Goal: Communication & Community: Answer question/provide support

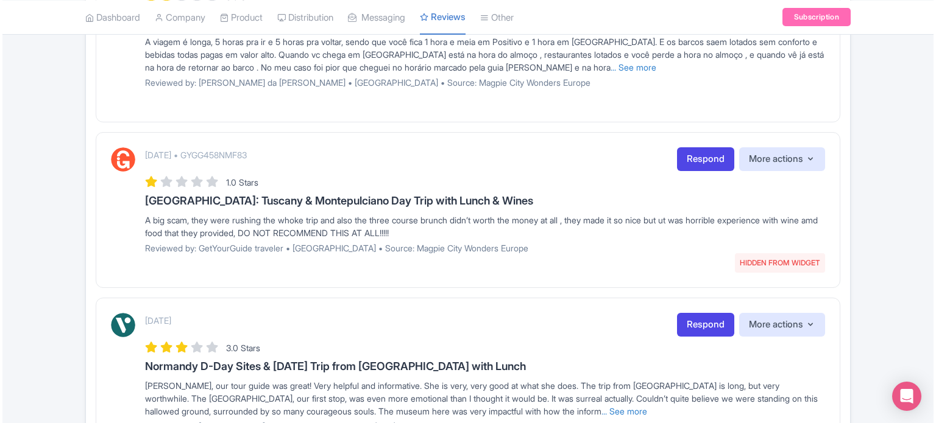
scroll to position [792, 0]
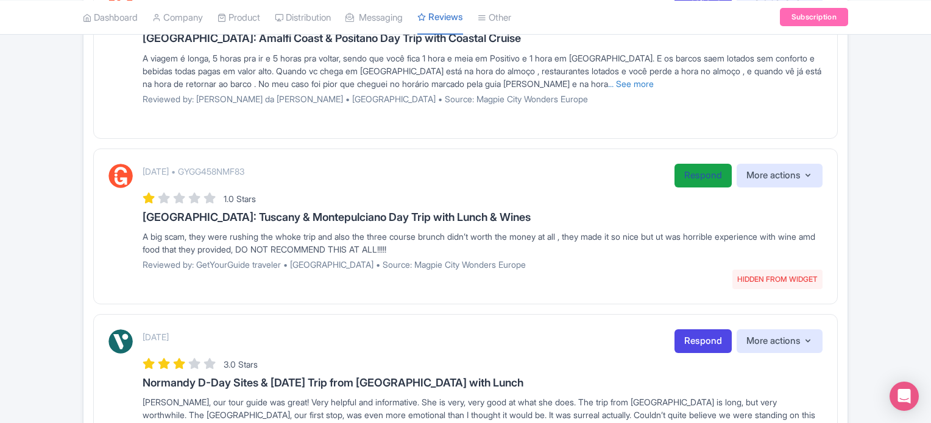
click at [686, 175] on link "Respond" at bounding box center [702, 176] width 57 height 24
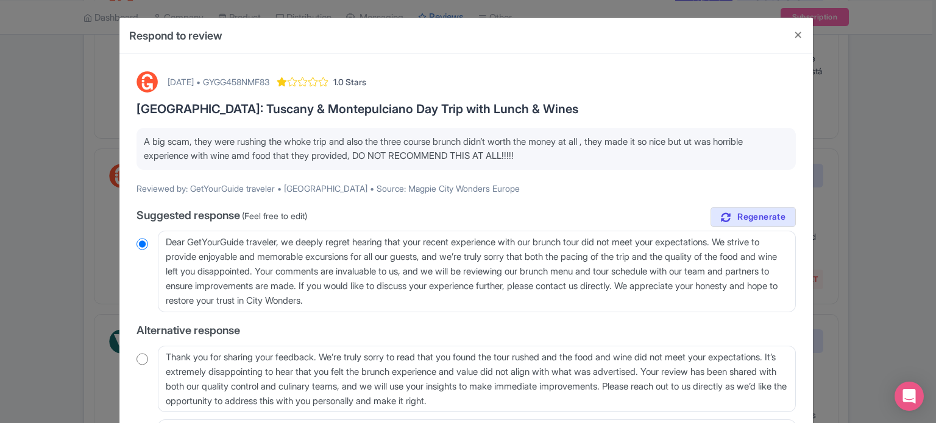
click at [269, 76] on div "[DATE] • GYGG458NMF83" at bounding box center [219, 82] width 102 height 13
copy div "GYGG458NMF83"
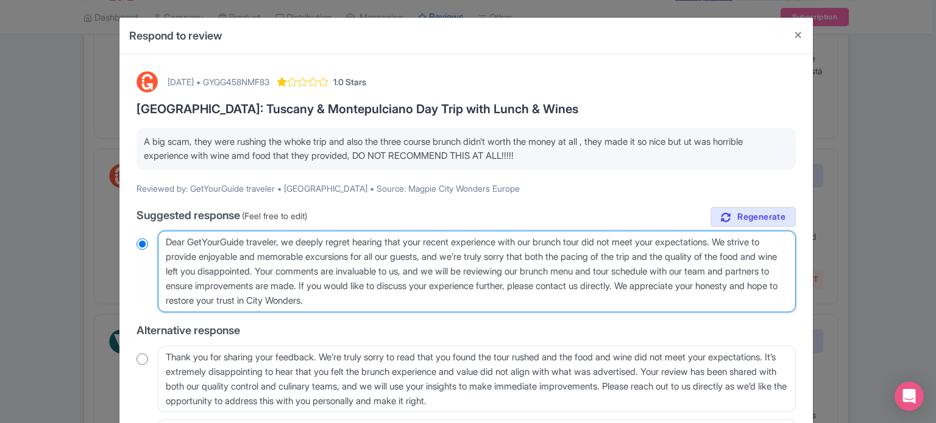
drag, startPoint x: 281, startPoint y: 238, endPoint x: 189, endPoint y: 241, distance: 92.6
click at [189, 241] on textarea "Dear GetYourGuide traveler, we deeply regret hearing that your recent experienc…" at bounding box center [477, 272] width 638 height 82
type textarea "Dear g, we deeply regret hearing that your recent experience with our brunch to…"
radio input "true"
type textarea "Dear gue, we deeply regret hearing that your recent experience with our brunch …"
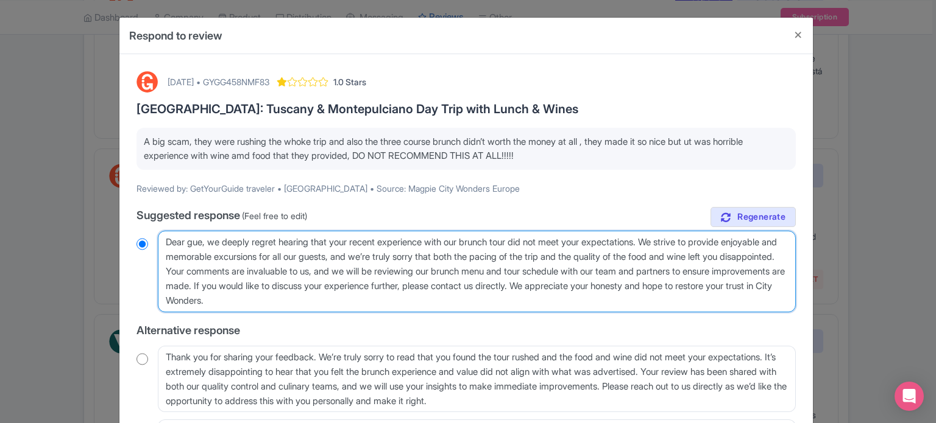
radio input "true"
type textarea "Dear guest, we deeply regret hearing that your recent experience with our brunc…"
radio input "true"
drag, startPoint x: 365, startPoint y: 285, endPoint x: 436, endPoint y: 298, distance: 71.9
click at [436, 298] on textarea "Dear GetYourGuide traveler, we deeply regret hearing that your recent experienc…" at bounding box center [477, 272] width 638 height 82
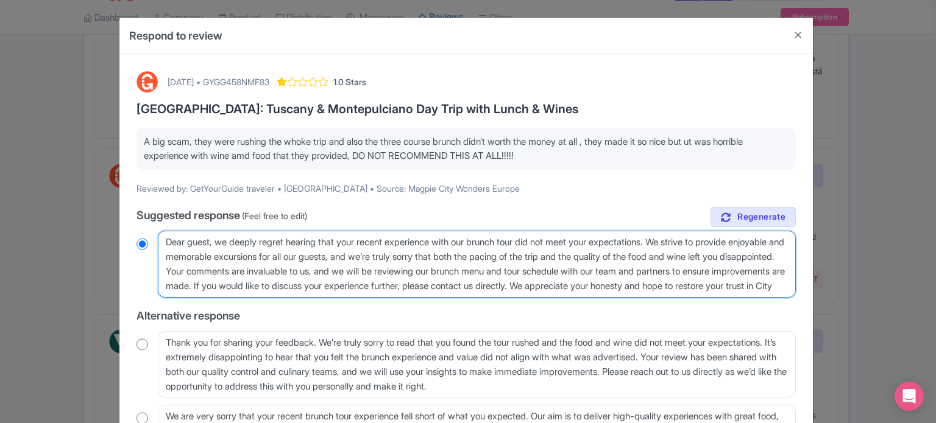
type textarea "Dear guest, we deeply regret hearing that your recent experience with our brunc…"
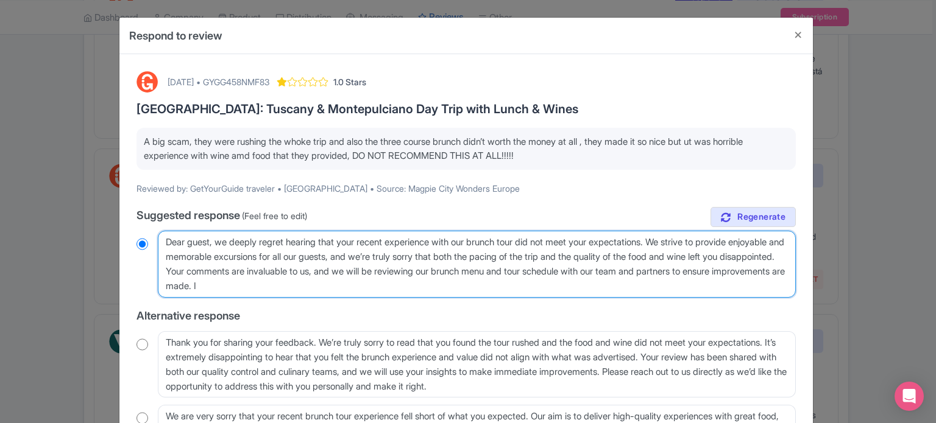
radio input "true"
type textarea "Dear guest, we deeply regret hearing that your recent experience with our brunc…"
radio input "true"
type textarea "Dear guest, we deeply regret hearing that your recent experience with our brunc…"
radio input "true"
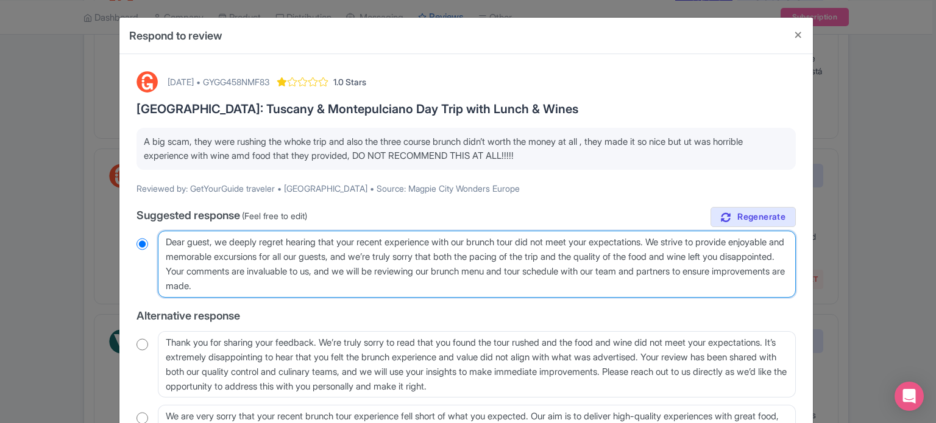
drag, startPoint x: 517, startPoint y: 237, endPoint x: 484, endPoint y: 235, distance: 32.9
click at [484, 235] on textarea "Dear GetYourGuide traveler, we deeply regret hearing that your recent experienc…" at bounding box center [477, 264] width 638 height 67
type textarea "Dear guest, we deeply regret hearing that your recent experience with our tour …"
radio input "true"
type textarea "Dear guest, we deeply regret hearing that your recent experience with ourtour d…"
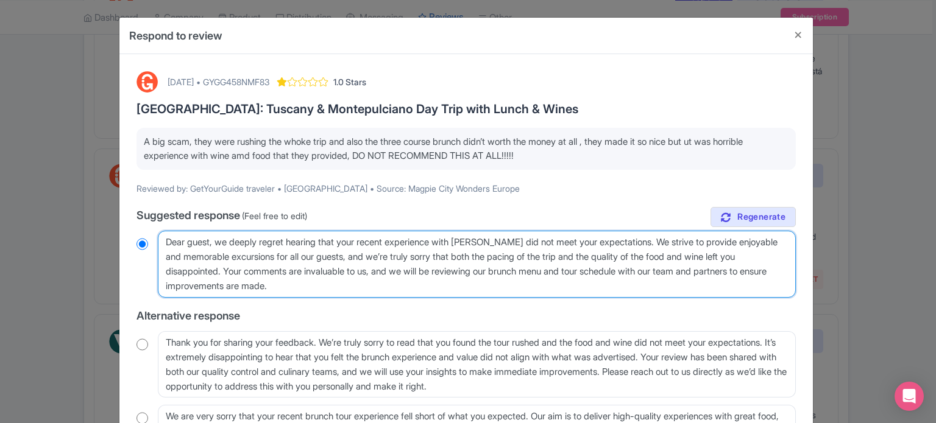
radio input "true"
type textarea "Dear guest, we deeply regret hearing that your recent experience with our tour …"
radio input "true"
drag, startPoint x: 501, startPoint y: 241, endPoint x: 463, endPoint y: 213, distance: 47.0
click at [447, 233] on textarea "Dear GetYourGuide traveler, we deeply regret hearing that your recent experienc…" at bounding box center [477, 264] width 638 height 67
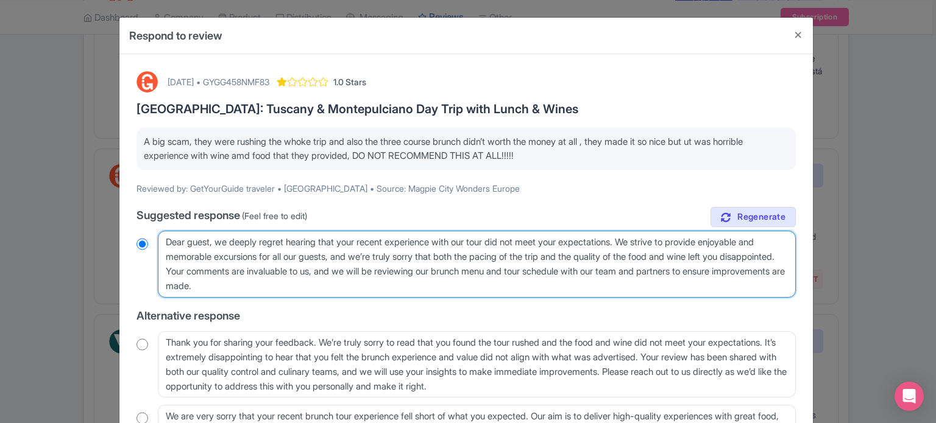
type textarea "Dear guest, we deeply regret hearing that your recent experience did not meet y…"
radio input "true"
type textarea "Dear guest, we deeply regret hearing that your recent experience did not meet y…"
radio input "true"
click at [479, 266] on textarea "Dear GetYourGuide traveler, we deeply regret hearing that your recent experienc…" at bounding box center [477, 264] width 638 height 67
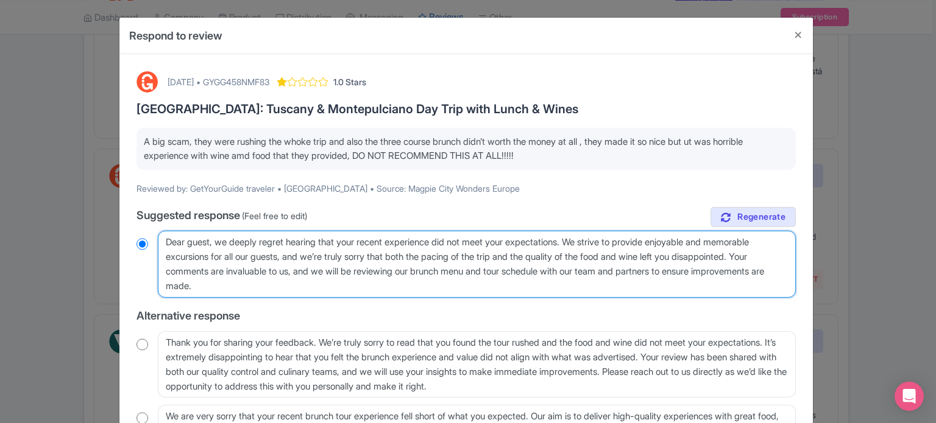
type textarea "Dear guest, we deeply regret hearing that your recent experience did not meet y…"
radio input "true"
type textarea "Dear guest, we deeply regret hearing that your recent experience did not meet y…"
radio input "true"
type textarea "Dear guest, we deeply regret hearing that your recent experience did not meet y…"
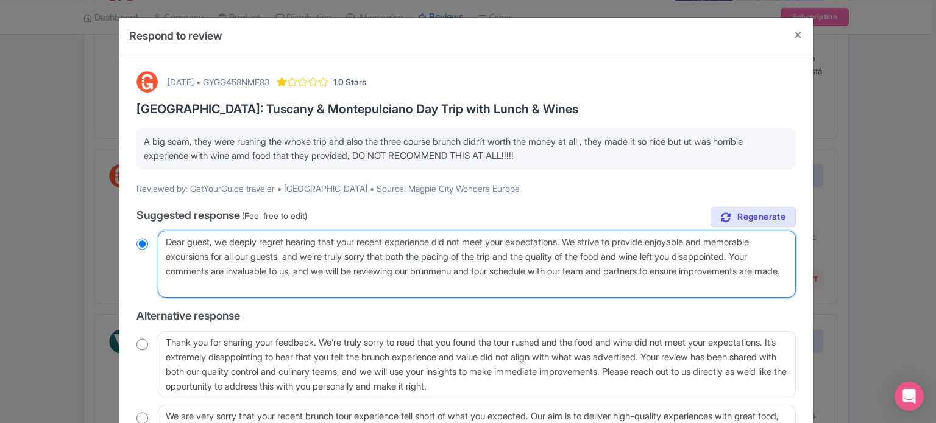
radio input "true"
type textarea "Dear guest, we deeply regret hearing that your recent experience did not meet y…"
radio input "true"
type textarea "Dear guest, we deeply regret hearing that your recent experience did not meet y…"
radio input "true"
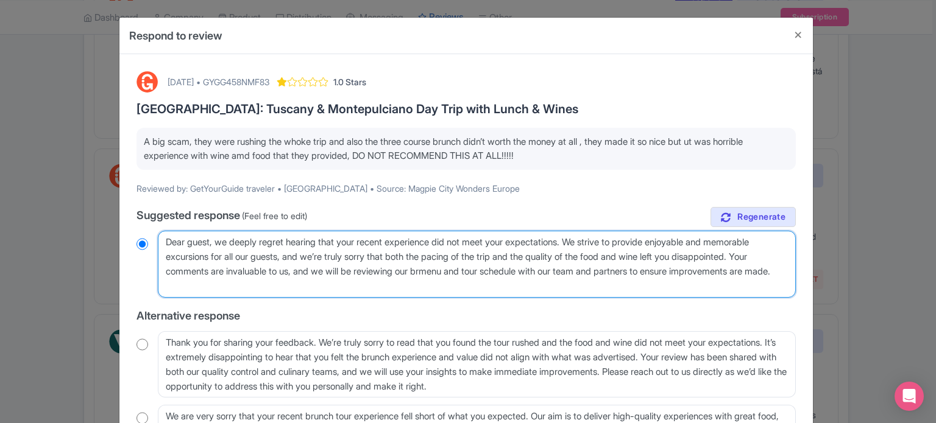
type textarea "Dear guest, we deeply regret hearing that your recent experience did not meet y…"
radio input "true"
type textarea "Dear guest, we deeply regret hearing that your recent experience did not meet y…"
radio input "true"
type textarea "Dear guest, we deeply regret hearing that your recent experience did not meet y…"
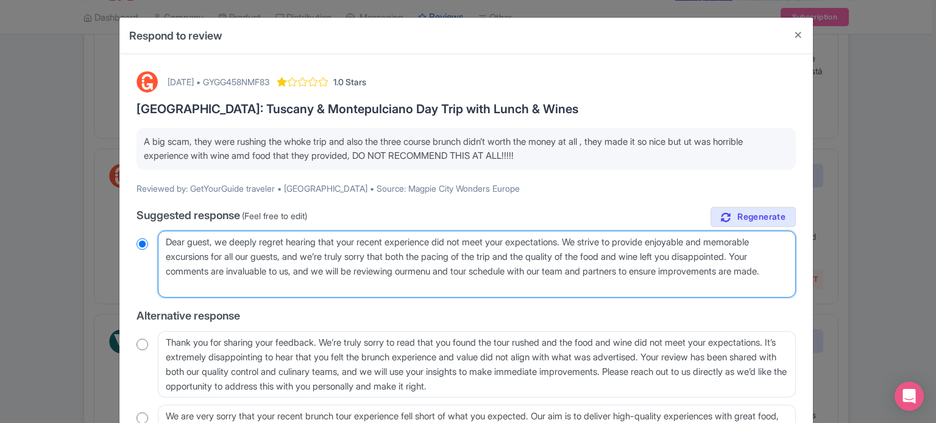
radio input "true"
type textarea "Dear guest, we deeply regret hearing that your recent experience did not meet y…"
radio input "true"
click at [512, 270] on textarea "Dear GetYourGuide traveler, we deeply regret hearing that your recent experienc…" at bounding box center [477, 264] width 638 height 67
type textarea "Dear guest, we deeply regret hearing that your recent experience did not meet y…"
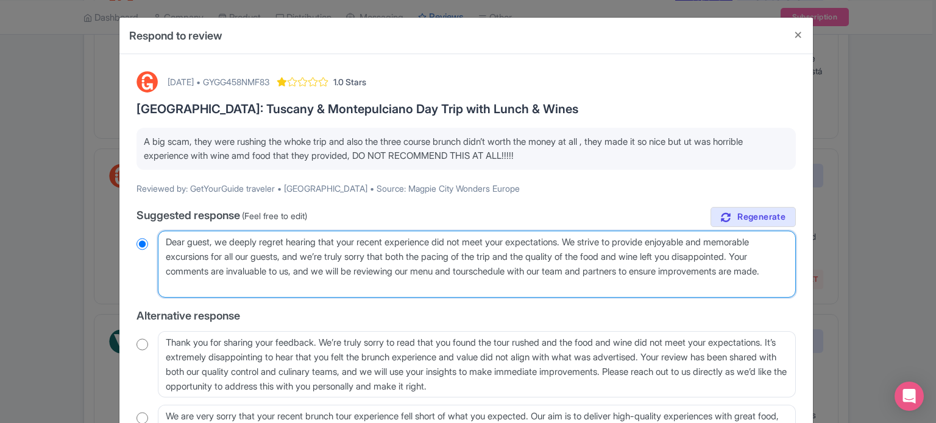
radio input "true"
type textarea "Dear guest, we deeply regret hearing that your recent experience did not meet y…"
radio input "true"
type textarea "Dear guest, we deeply regret hearing that your recent experience did not meet y…"
radio input "true"
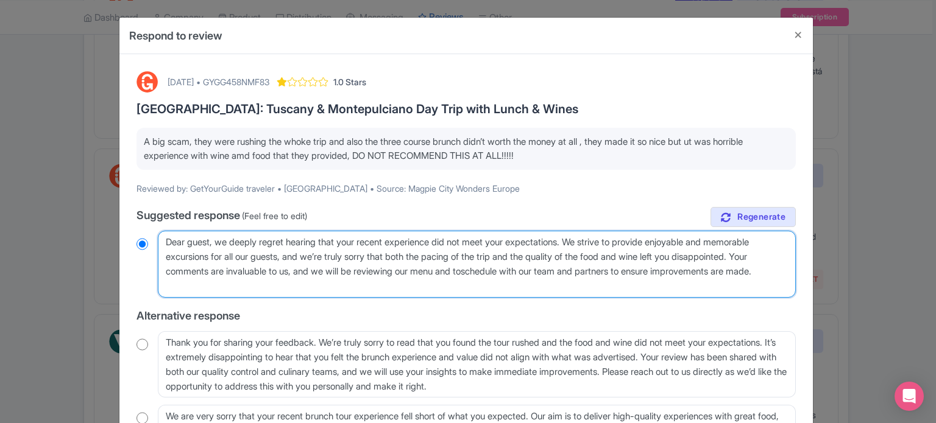
type textarea "Dear guest, we deeply regret hearing that your recent experience did not meet y…"
radio input "true"
type textarea "Dear guest, we deeply regret hearing that your recent experience did not meet y…"
radio input "true"
drag, startPoint x: 649, startPoint y: 273, endPoint x: 595, endPoint y: 274, distance: 54.2
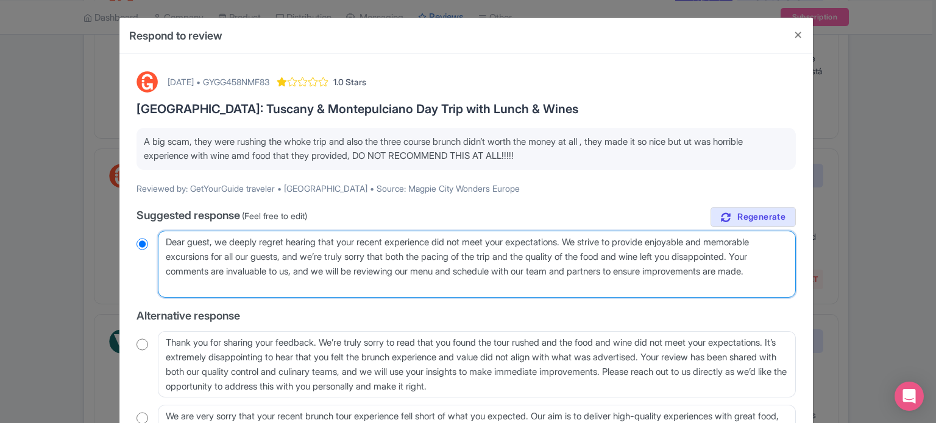
click at [595, 274] on textarea "Dear GetYourGuide traveler, we deeply regret hearing that your recent experienc…" at bounding box center [477, 264] width 638 height 67
type textarea "Dear guest, we deeply regret hearing that your recent experience did not meet y…"
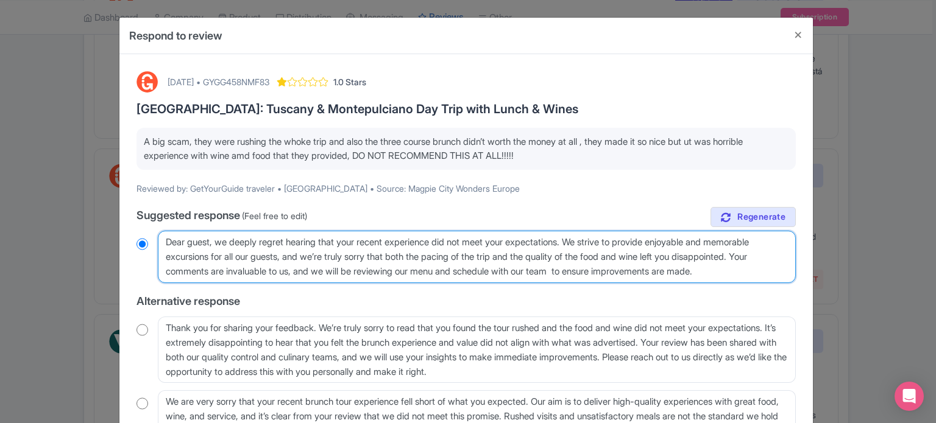
radio input "true"
type textarea "Dear guest, we deeply regret hearing that your recent experience did not meet y…"
radio input "true"
type textarea "Dear guest, we deeply regret hearing that your recent experience did not meet y…"
radio input "true"
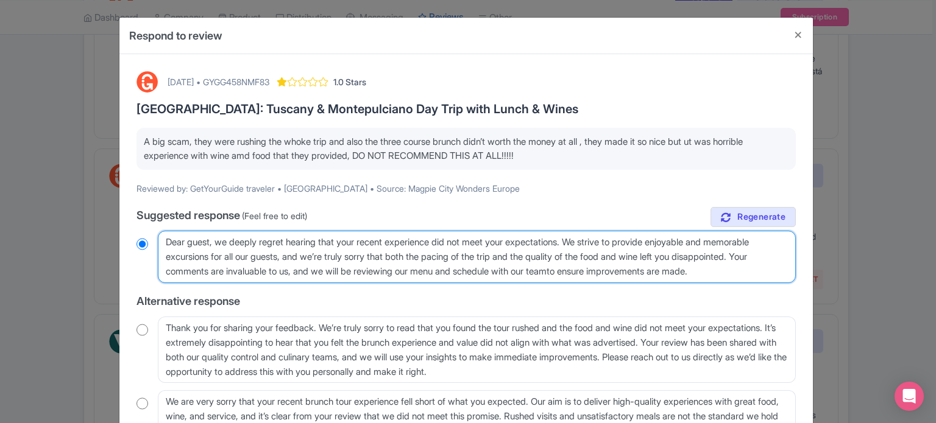
type textarea "Dear guest, we deeply regret hearing that your recent experience did not meet y…"
radio input "true"
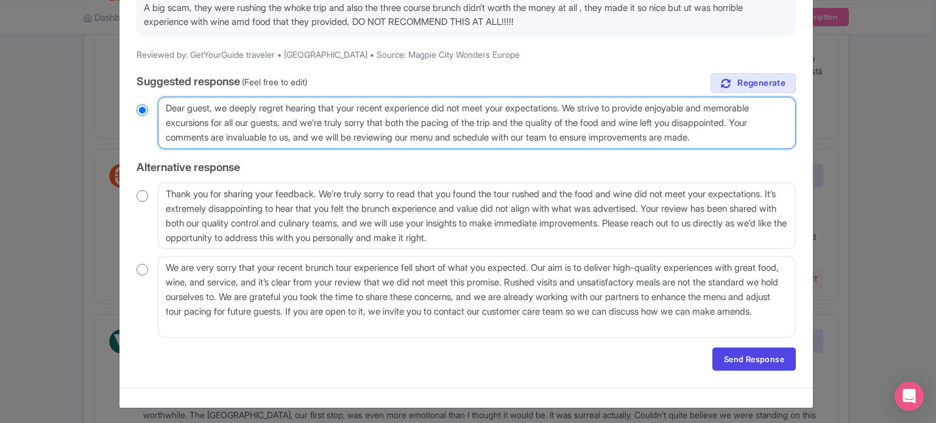
scroll to position [135, 0]
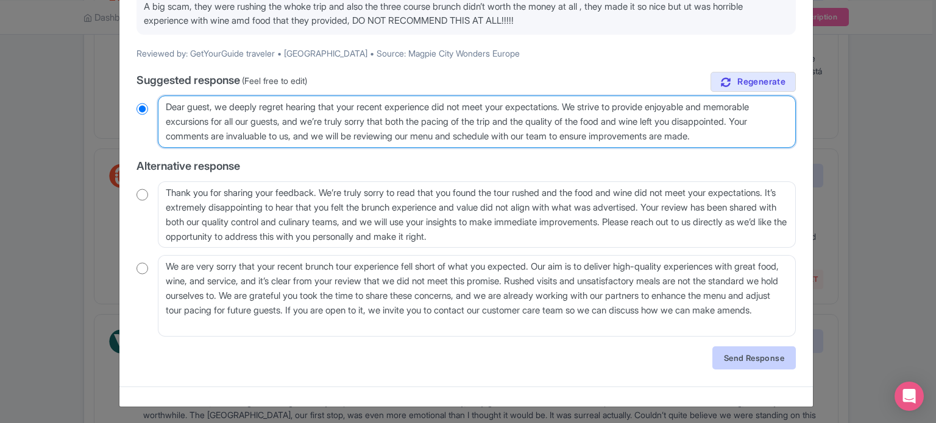
type textarea "Dear guest, we deeply regret hearing that your recent experience did not meet y…"
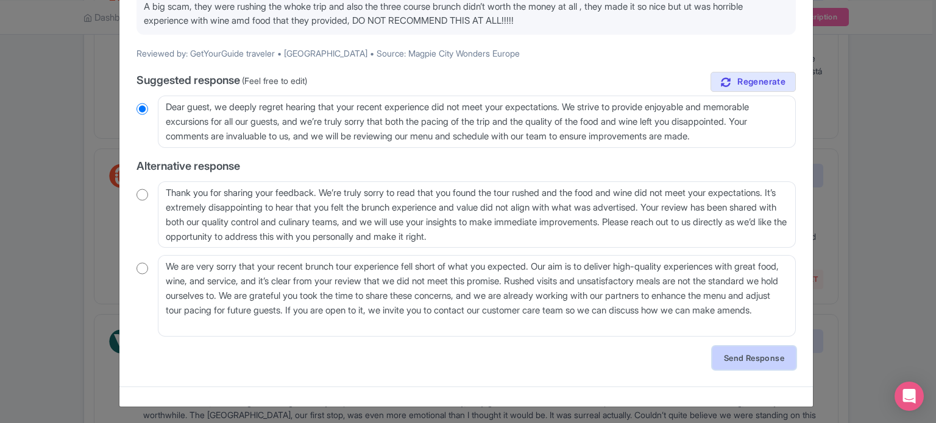
click at [772, 358] on link "Send Response" at bounding box center [753, 358] width 83 height 23
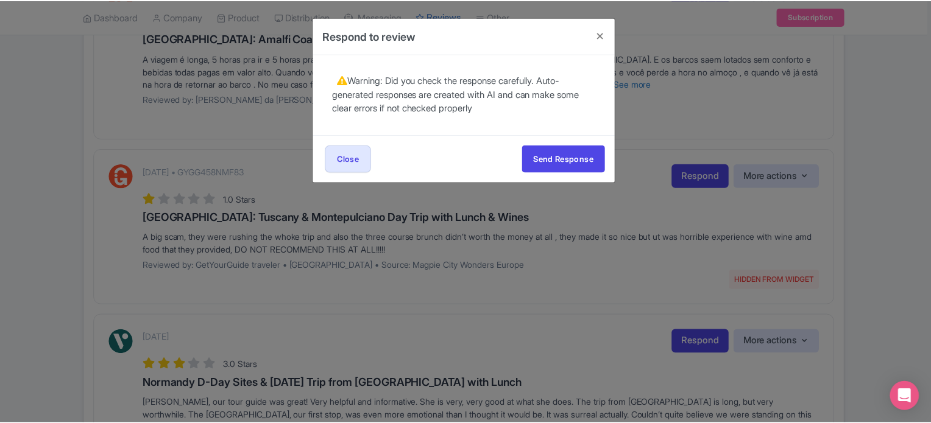
scroll to position [0, 0]
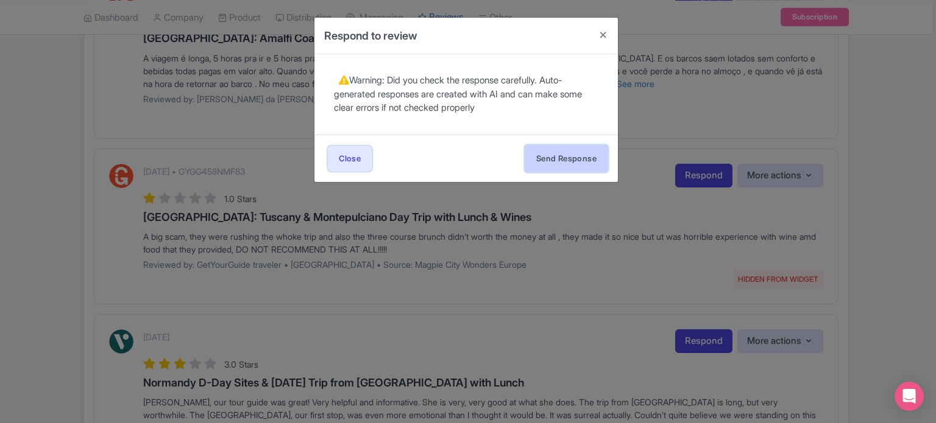
click at [524, 150] on button "Send Response" at bounding box center [565, 158] width 83 height 27
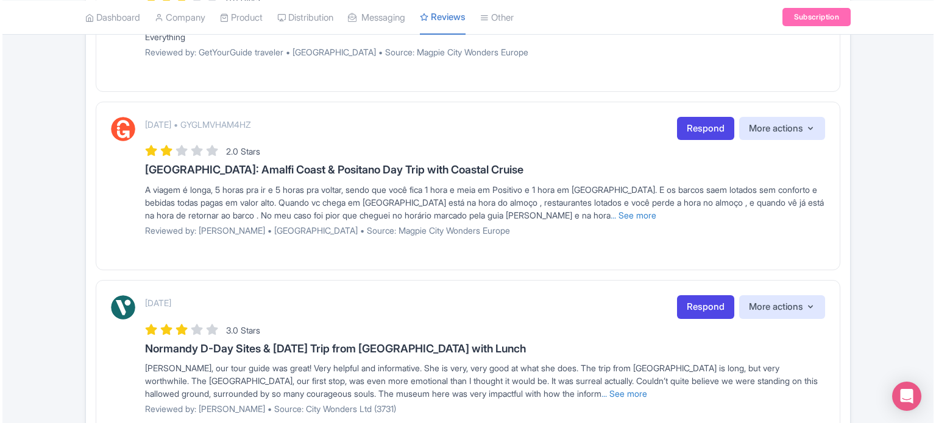
scroll to position [670, 0]
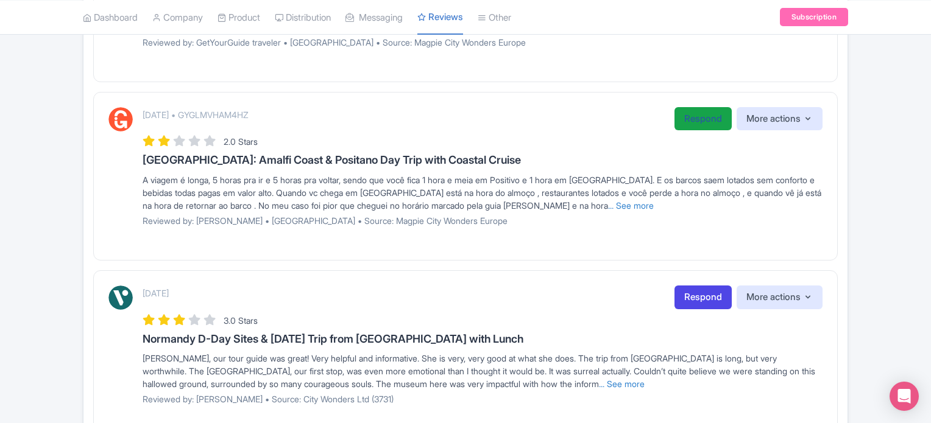
click at [699, 118] on link "Respond" at bounding box center [702, 119] width 57 height 24
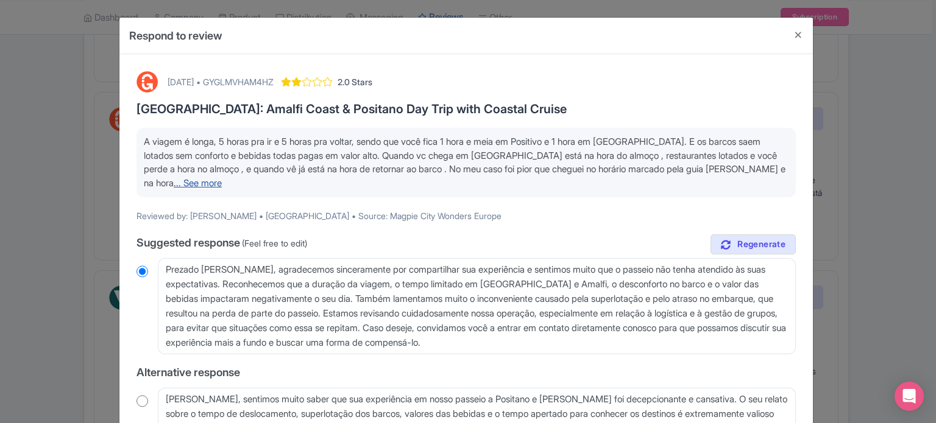
click at [174, 180] on link "... See more" at bounding box center [198, 183] width 48 height 12
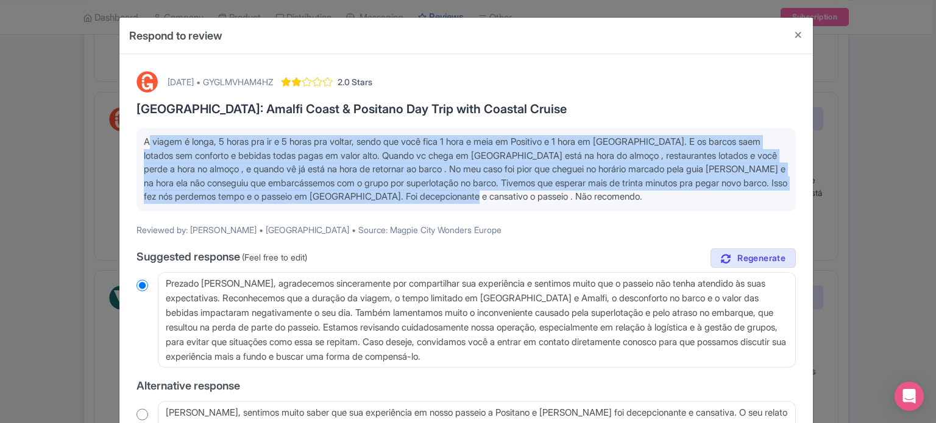
drag, startPoint x: 602, startPoint y: 194, endPoint x: 138, endPoint y: 148, distance: 465.8
click at [138, 148] on div "A viagem é longa, 5 horas pra ir e 5 horas pra voltar, sendo que você fica 1 ho…" at bounding box center [465, 169] width 659 height 83
copy span "A viagem é longa, 5 horas pra ir e 5 horas pra voltar, sendo que você fica 1 ho…"
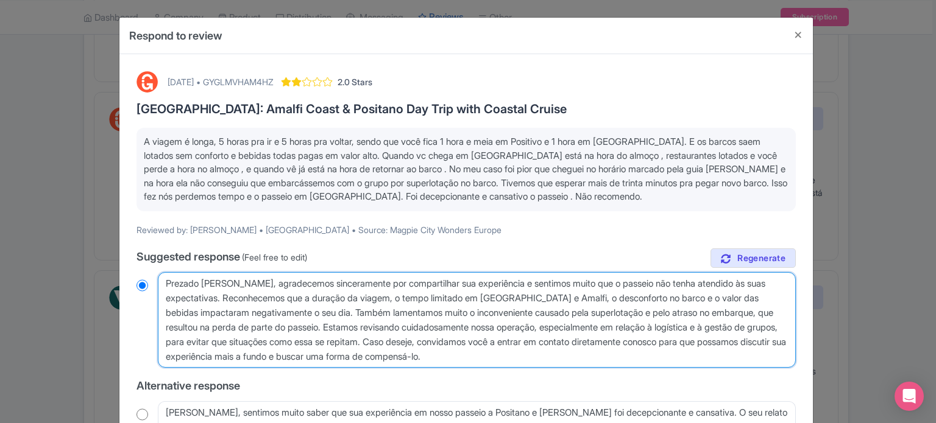
drag, startPoint x: 509, startPoint y: 365, endPoint x: 115, endPoint y: 267, distance: 406.6
click at [115, 267] on div "Respond to review September 22, 2025 • GYGLMVHAM4HZ 2.0 Stars Rome: Amalfi Coas…" at bounding box center [468, 211] width 936 height 423
paste textarea "Caro hóspede, lamentamos que sua experiência não tenha correspondido às expecta…"
type textarea "[PERSON_NAME] hóspede, lamentamos que sua experiência não tenha correspondido à…"
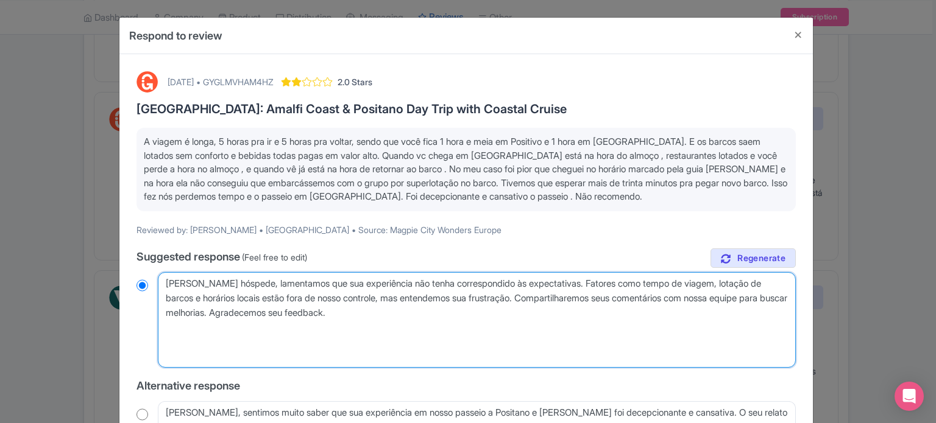
radio input "true"
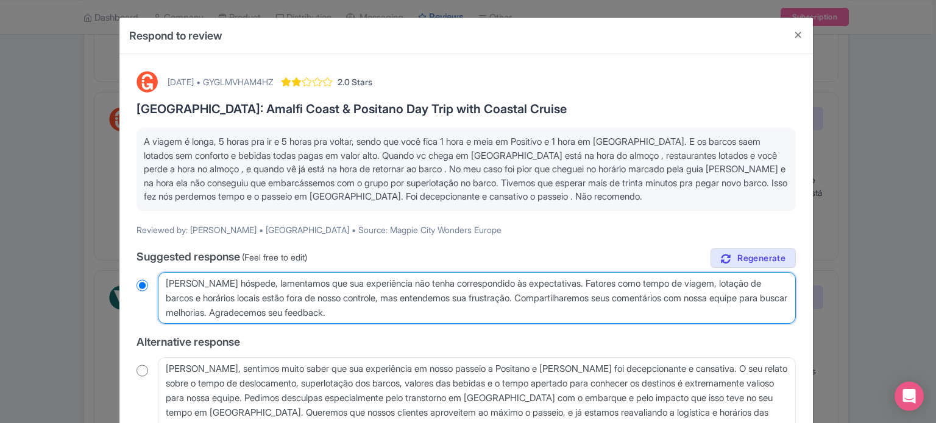
type textarea "[PERSON_NAME] hóspede, lamentamos que sua experiência não tenha correspondido à…"
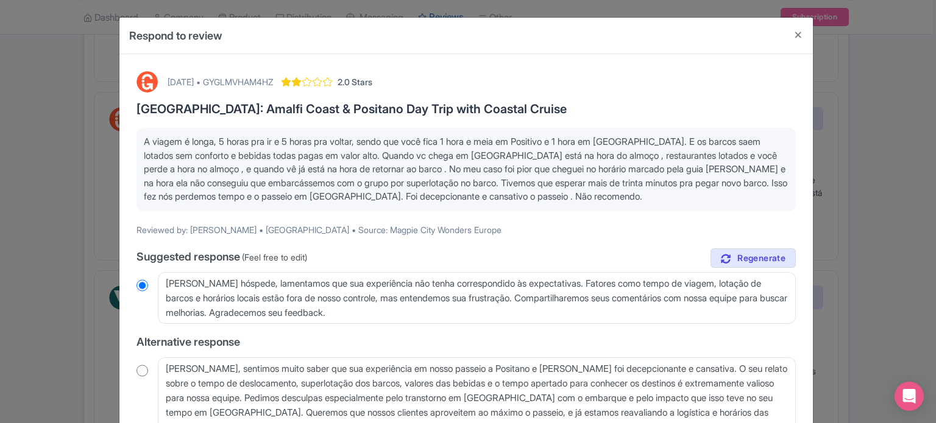
click at [274, 82] on div "[DATE] • GYGLMVHAM4HZ" at bounding box center [221, 82] width 106 height 13
click at [274, 81] on div "[DATE] • GYGLMVHAM4HZ" at bounding box center [221, 82] width 106 height 13
copy div "GYGLMVHAM4HZ"
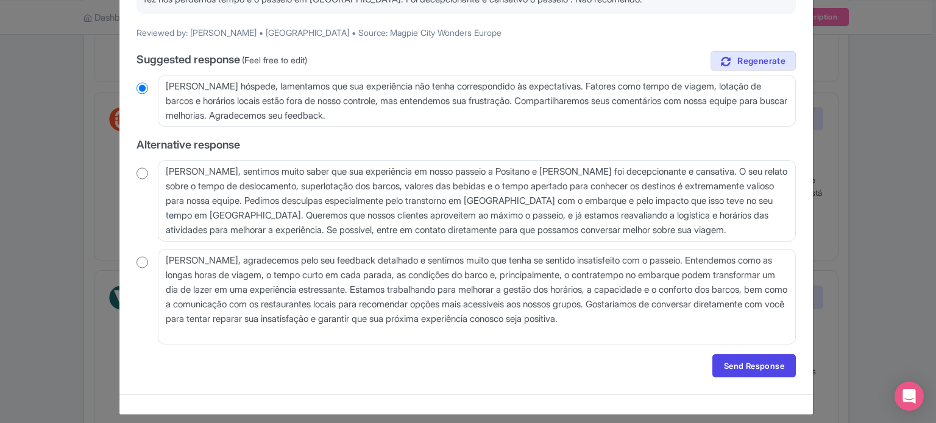
scroll to position [205, 0]
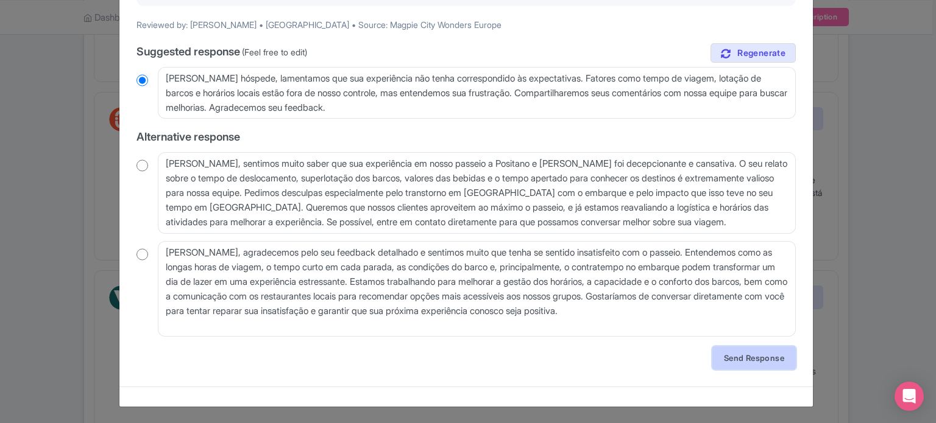
click at [719, 348] on link "Send Response" at bounding box center [753, 358] width 83 height 23
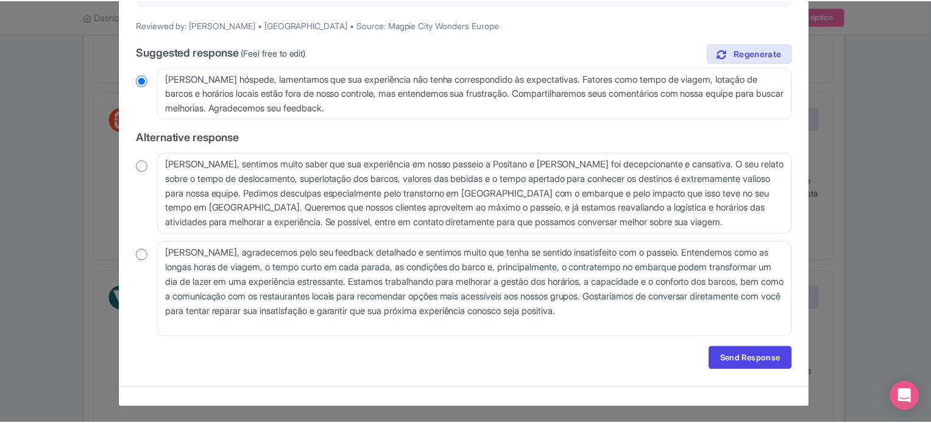
scroll to position [0, 0]
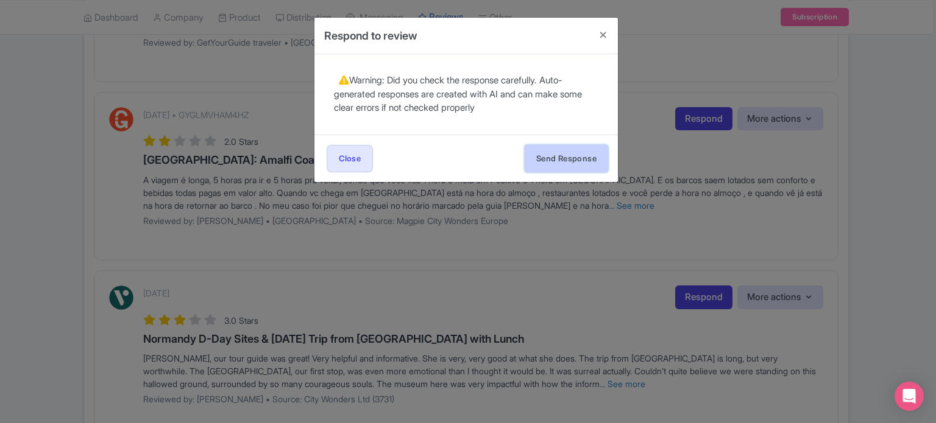
click at [551, 149] on button "Send Response" at bounding box center [565, 158] width 83 height 27
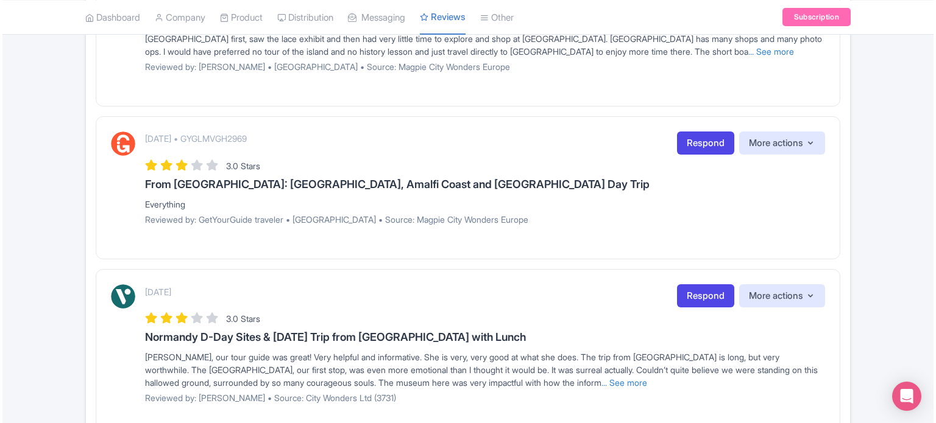
scroll to position [485, 0]
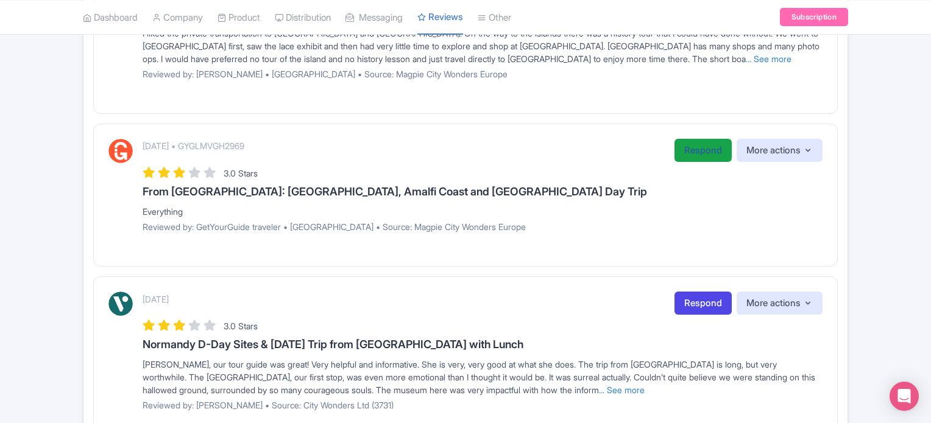
click at [687, 149] on link "Respond" at bounding box center [702, 151] width 57 height 24
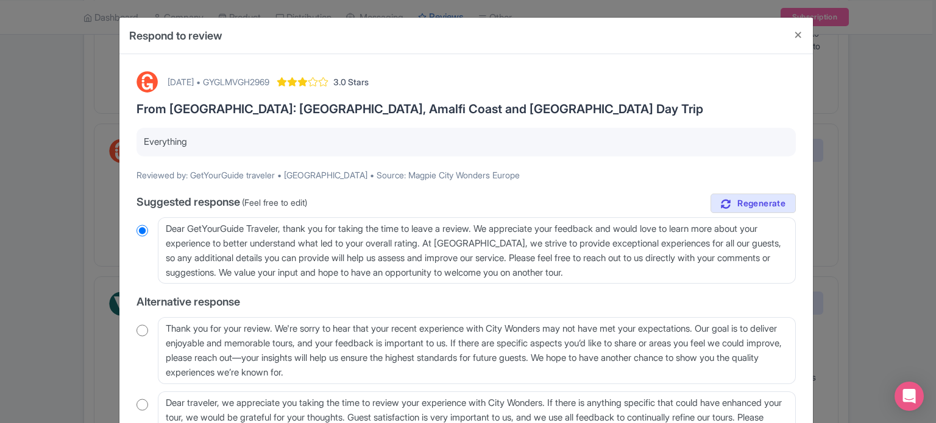
click at [269, 82] on div "[DATE] • GYGLMVGH2969" at bounding box center [219, 82] width 102 height 13
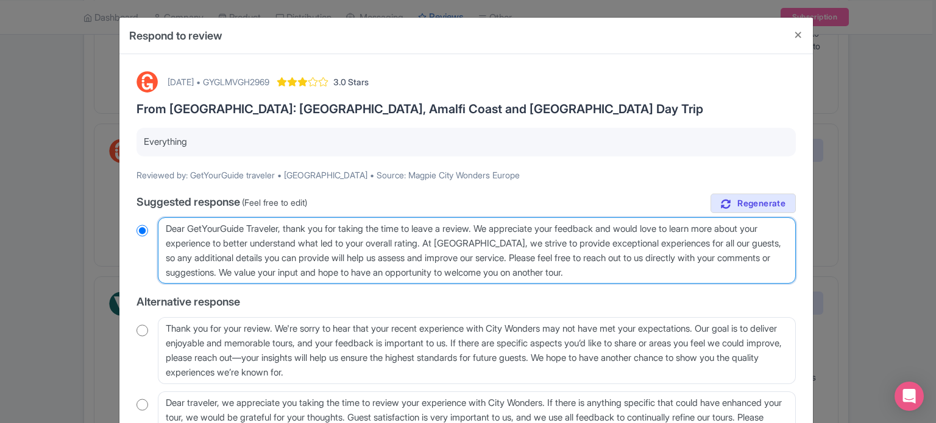
drag, startPoint x: 281, startPoint y: 228, endPoint x: 195, endPoint y: 226, distance: 86.5
click at [195, 226] on textarea "Dear GetYourGuide Traveler, thank you for taking the time to leave a review. We…" at bounding box center [477, 250] width 638 height 67
type textarea "Dear Gr, thank you for taking the time to leave a review. We appreciate your fe…"
radio input "true"
type textarea "Dear Gur, thank you for taking the time to leave a review. We appreciate your f…"
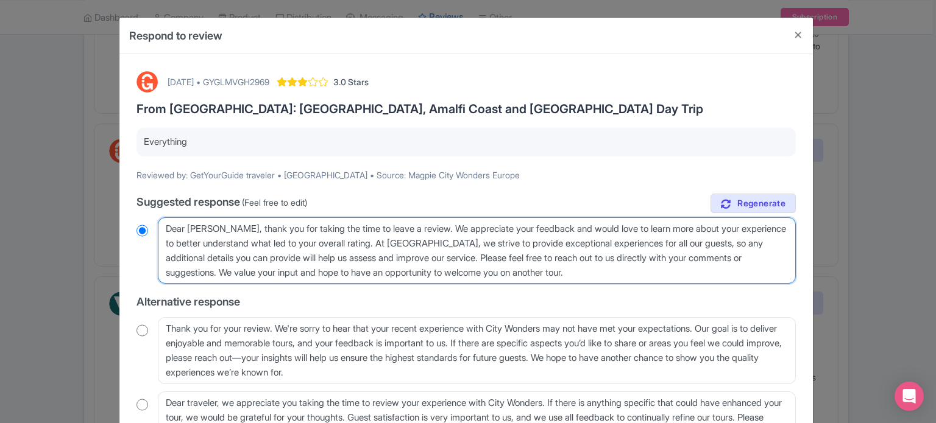
radio input "true"
type textarea "Dear Guer, thank you for taking the time to leave a review. We appreciate your …"
radio input "true"
type textarea "Dear Guesr, thank you for taking the time to leave a review. We appreciate your…"
radio input "true"
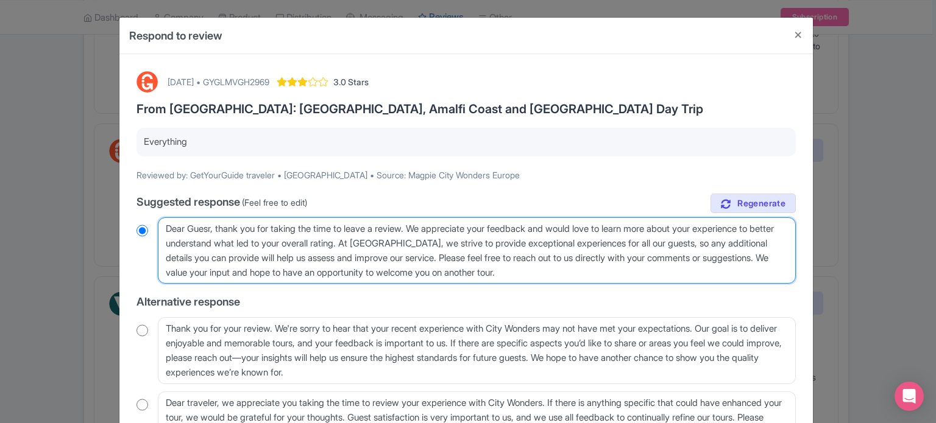
type textarea "Dear Guestr, thank you for taking the time to leave a review. We appreciate you…"
radio input "true"
type textarea "Dear Guest, thank you for taking the time to leave a review. We appreciate your…"
radio input "true"
drag, startPoint x: 504, startPoint y: 256, endPoint x: 598, endPoint y: 275, distance: 95.7
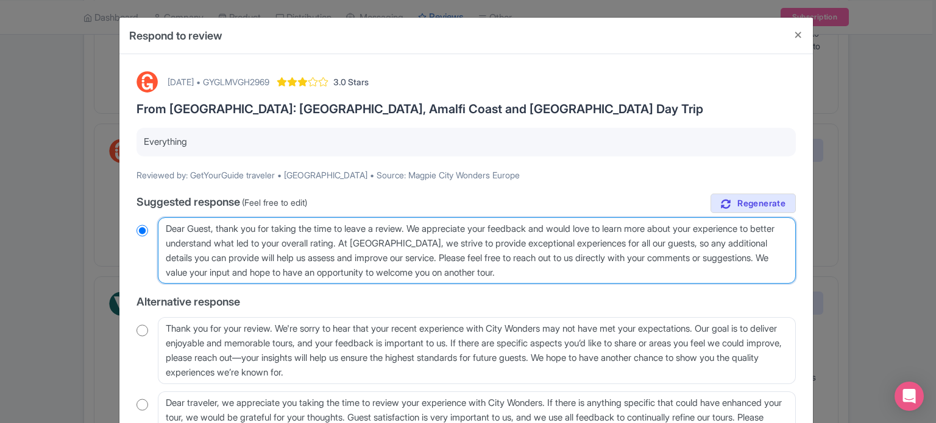
click at [598, 275] on textarea "Dear GetYourGuide Traveler, thank you for taking the time to leave a review. We…" at bounding box center [477, 250] width 638 height 67
type textarea "Dear Guest, thank you for taking the time to leave a review. We appreciate your…"
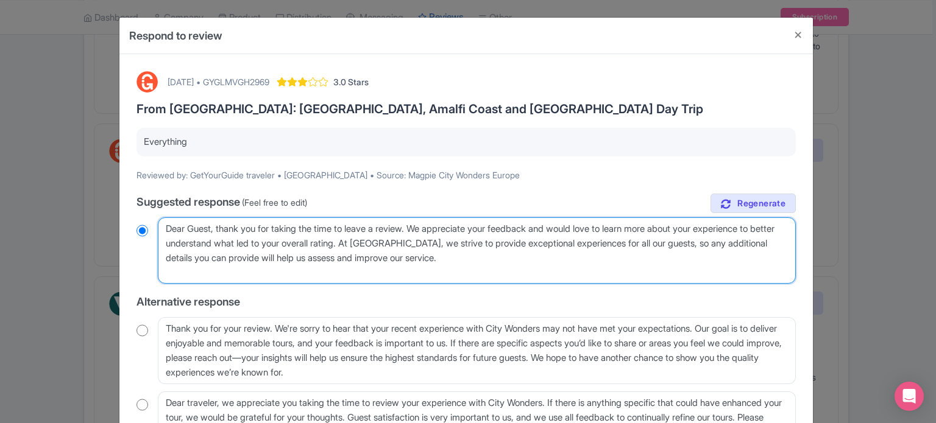
radio input "true"
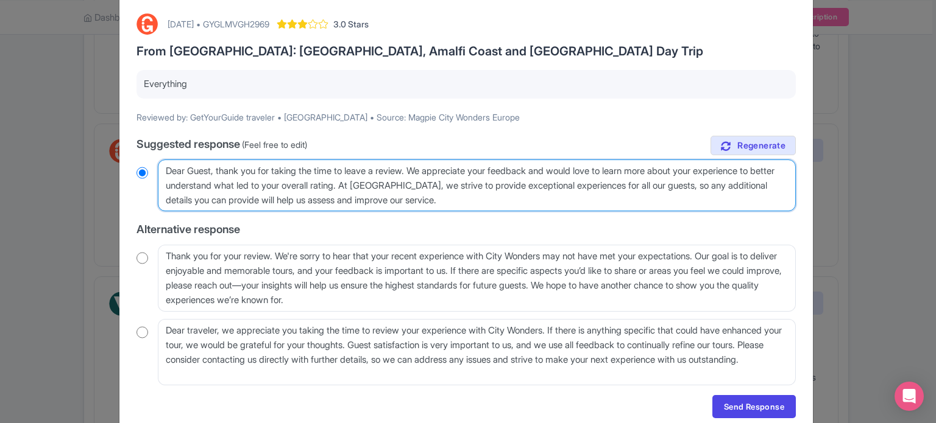
scroll to position [107, 0]
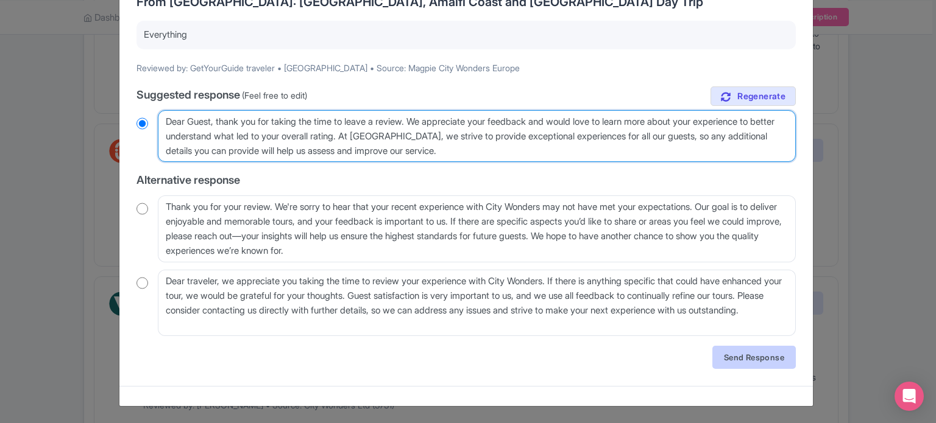
type textarea "Dear Guest, thank you for taking the time to leave a review. We appreciate your…"
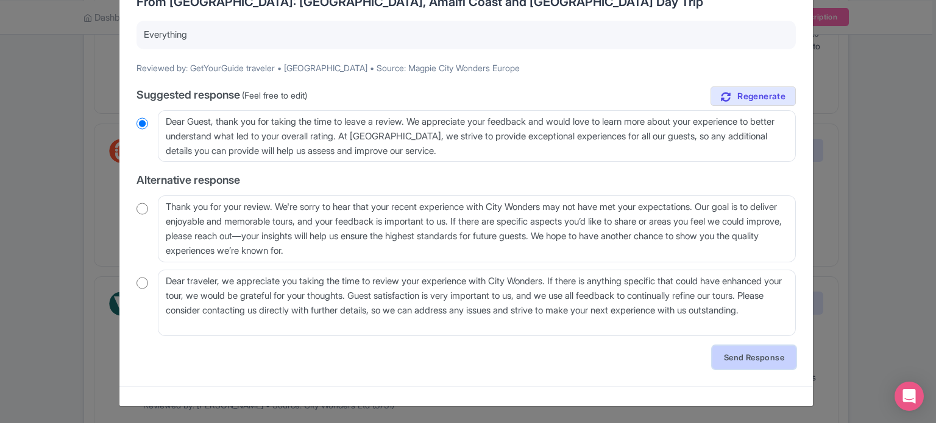
click at [733, 362] on link "Send Response" at bounding box center [753, 357] width 83 height 23
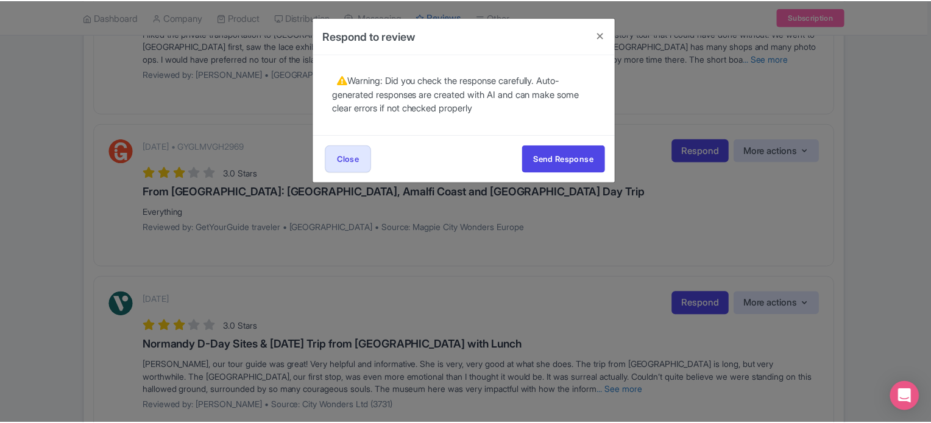
scroll to position [0, 0]
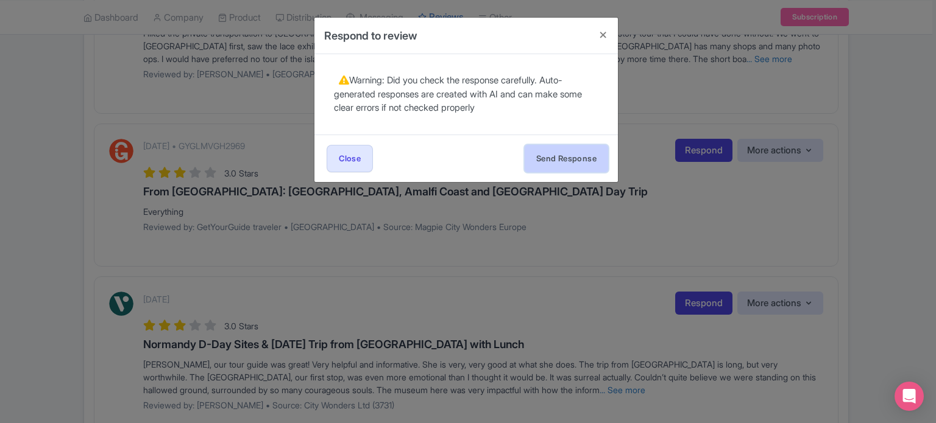
click at [573, 155] on button "Send Response" at bounding box center [565, 158] width 83 height 27
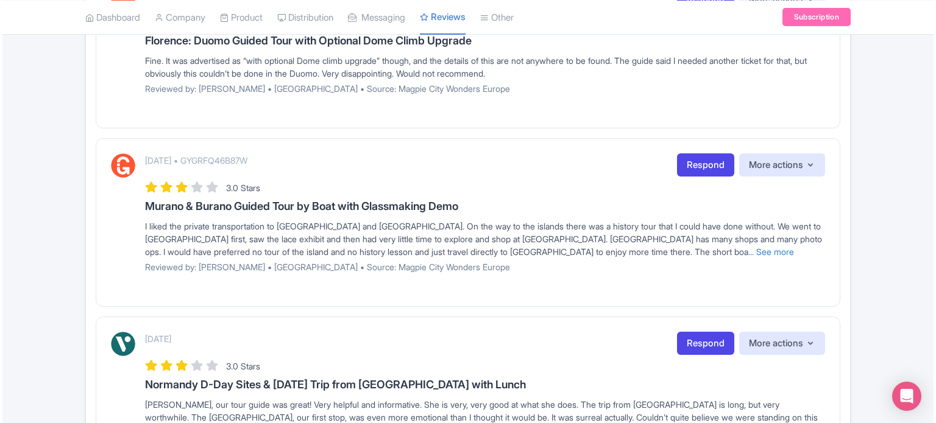
scroll to position [305, 0]
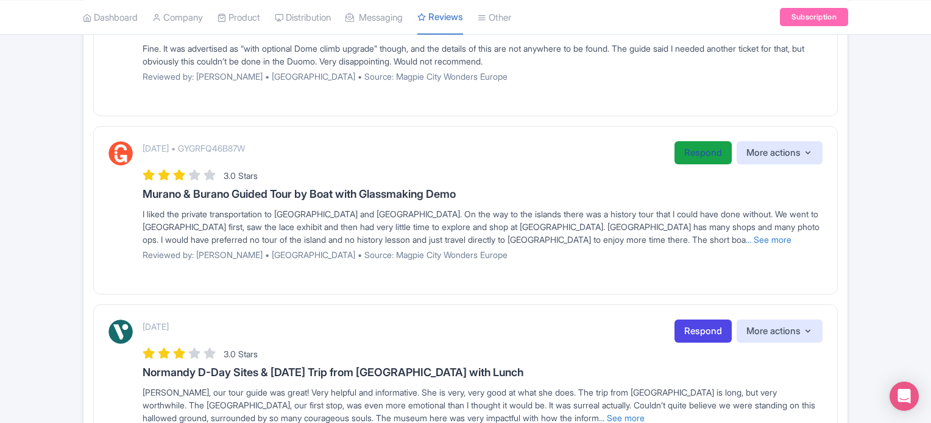
click at [687, 158] on link "Respond" at bounding box center [702, 153] width 57 height 24
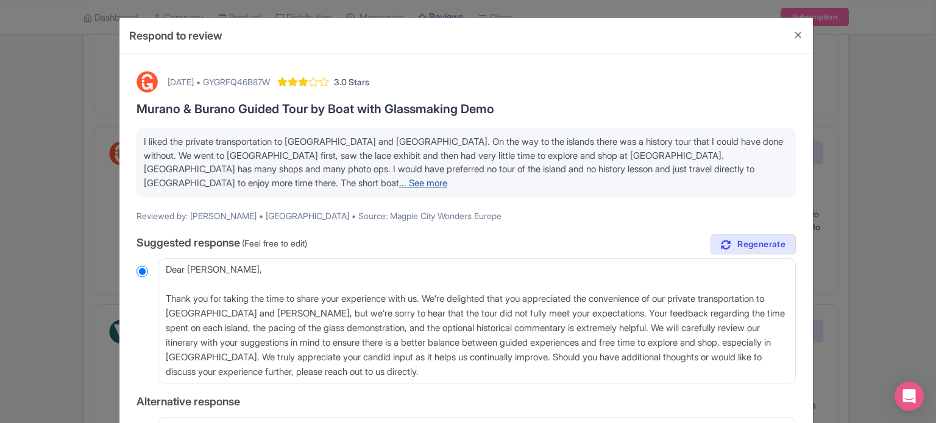
click at [447, 177] on link "... See more" at bounding box center [423, 183] width 48 height 12
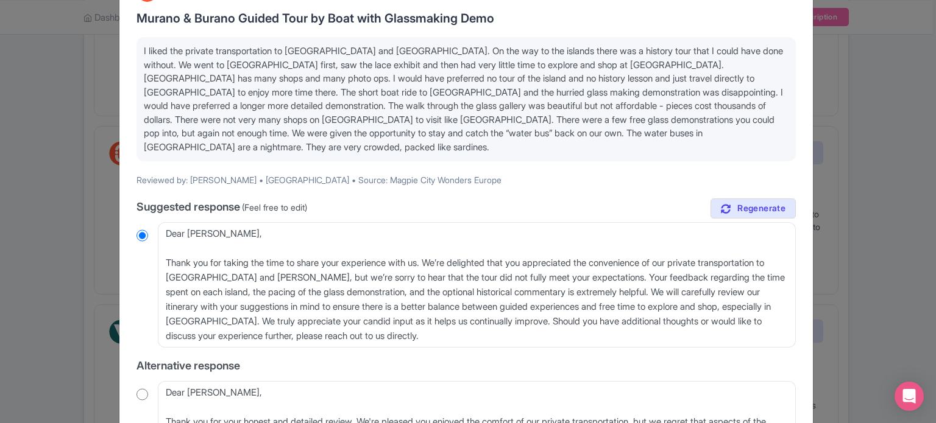
scroll to position [122, 0]
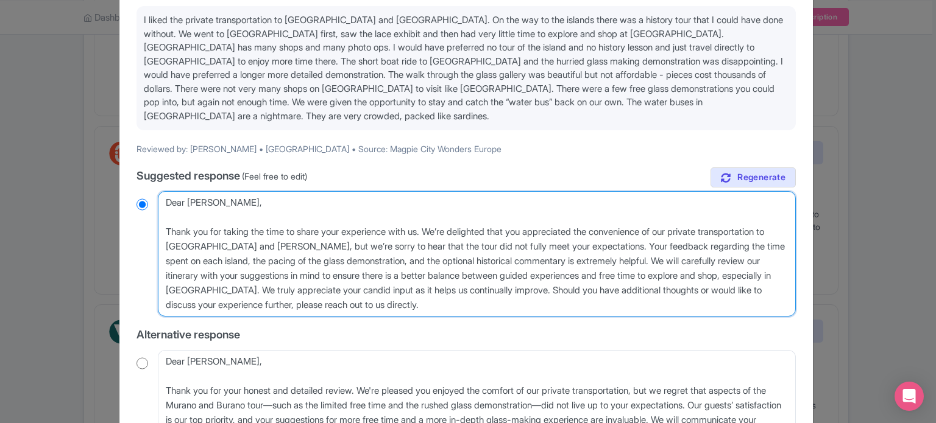
click at [160, 219] on textarea "Dear Kristi, Thank you for taking the time to share your experience with us. We…" at bounding box center [477, 253] width 638 height 125
type textarea "Dear Kristi, Thank you for taking the time to share your experience with us. We…"
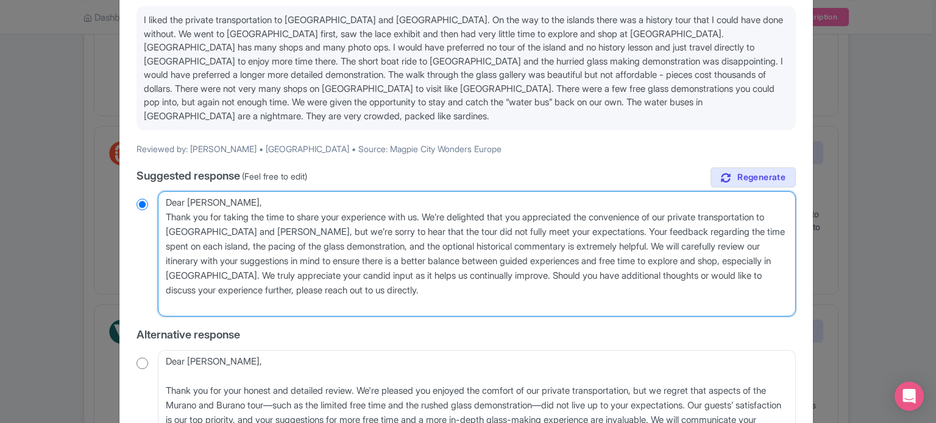
radio input "true"
type textarea "Dear Kristi,Thank you for taking the time to share your experience with us. We’…"
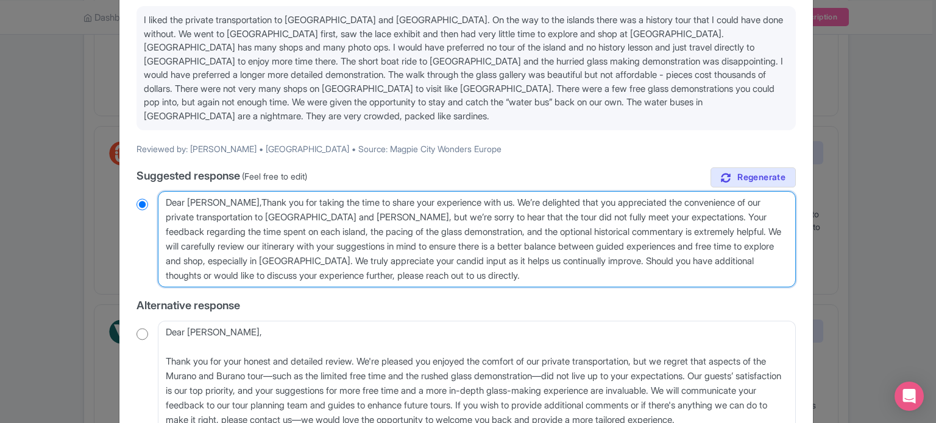
radio input "true"
type textarea "Dear Kristi, Thank you for taking the time to share your experience with us. We…"
radio input "true"
drag, startPoint x: 341, startPoint y: 205, endPoint x: 490, endPoint y: 183, distance: 150.8
click at [490, 191] on textarea "Dear Kristi, Thank you for taking the time to share your experience with us. We…" at bounding box center [477, 239] width 638 height 96
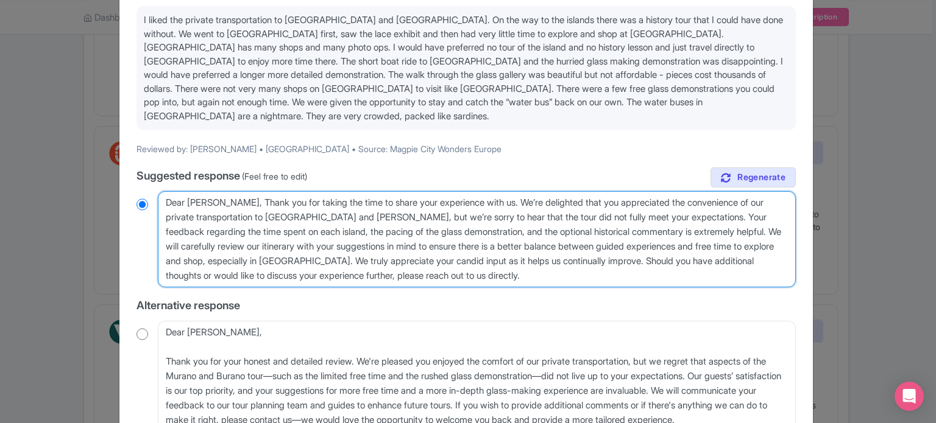
type textarea "Dear Kristi, Thank you for taking the time to share your experience with us. we…"
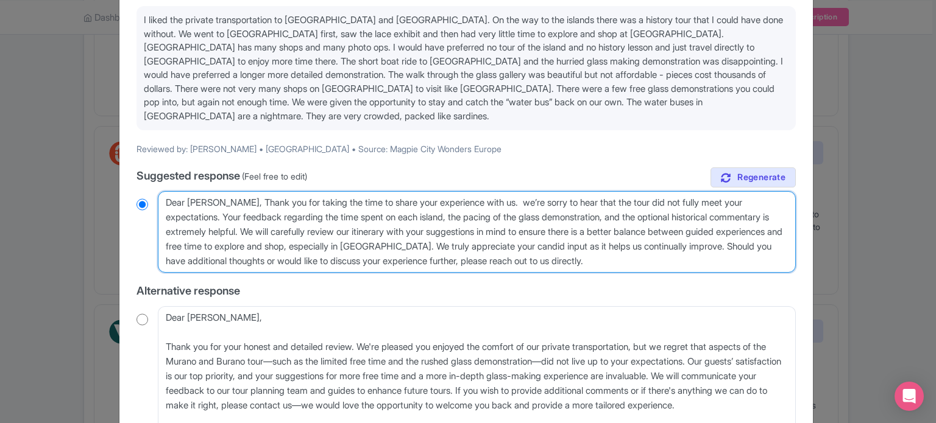
radio input "true"
type textarea "Dear Kristi, Thank you for taking the time to share your experience with us. e’…"
radio input "true"
type textarea "Dear Kristi, Thank you for taking the time to share your experience with us. e’…"
radio input "true"
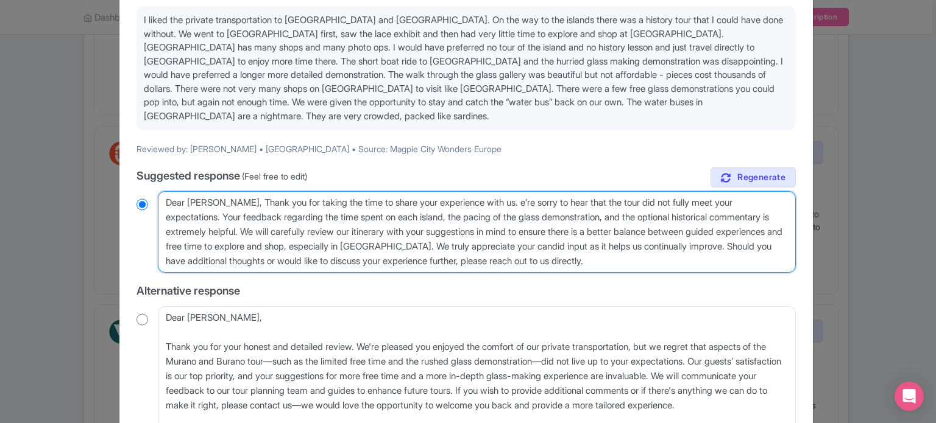
type textarea "Dear Kristi, Thank you for taking the time to share your experience with us. We…"
radio input "true"
drag, startPoint x: 461, startPoint y: 228, endPoint x: 689, endPoint y: 250, distance: 229.4
click at [689, 250] on textarea "Dear Kristi, Thank you for taking the time to share your experience with us. We…" at bounding box center [477, 232] width 638 height 82
type textarea "Dear Kristi, Thank you for taking the time to share your experience with us. We…"
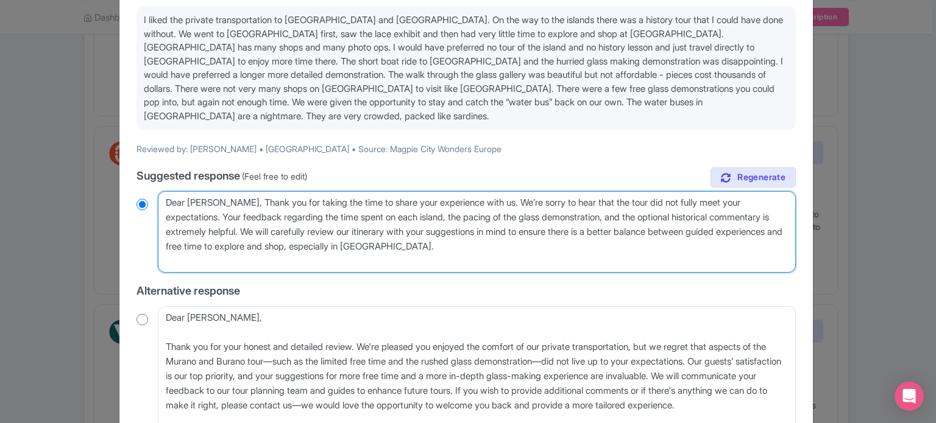
radio input "true"
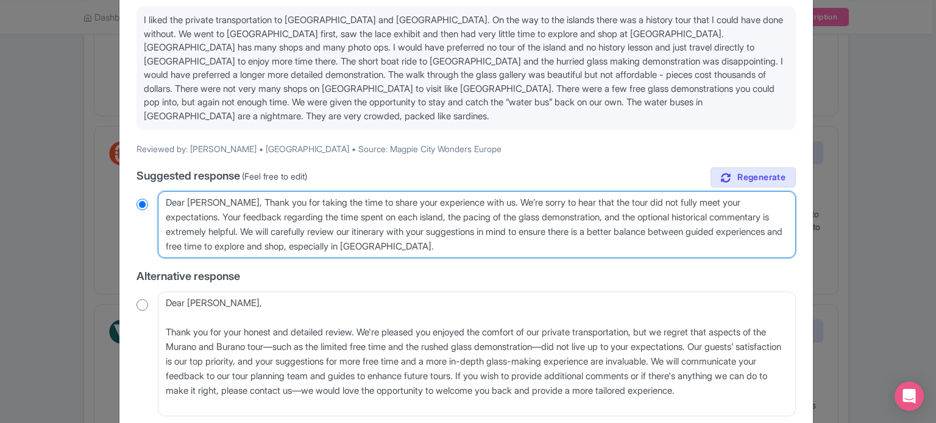
drag, startPoint x: 741, startPoint y: 202, endPoint x: 567, endPoint y: 203, distance: 173.6
click at [567, 203] on textarea "Dear Kristi, Thank you for taking the time to share your experience with us. We…" at bounding box center [477, 224] width 638 height 67
type textarea "Dear Kristi, Thank you for taking the time to share your experience with us. We…"
radio input "true"
type textarea "Dear Kristi, Thank you for taking the time to share your experience with us. We…"
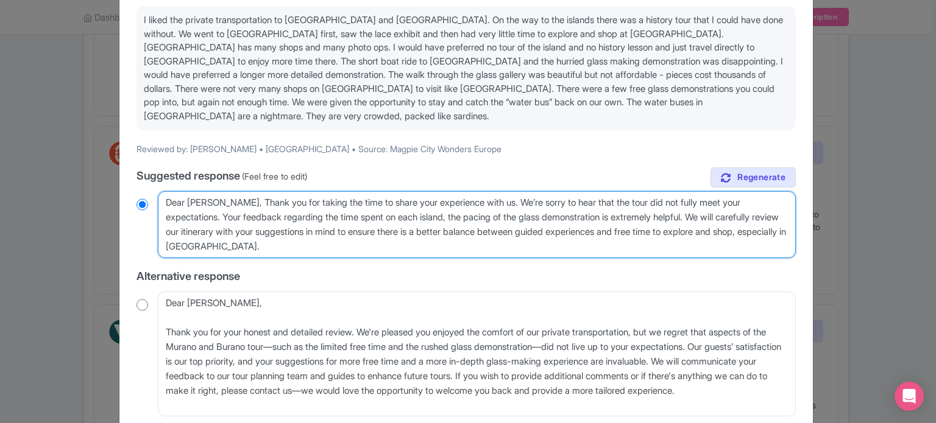
radio input "true"
drag, startPoint x: 329, startPoint y: 217, endPoint x: 202, endPoint y: 215, distance: 126.7
click at [202, 215] on textarea "Dear Kristi, Thank you for taking the time to share your experience with us. We…" at bounding box center [477, 224] width 638 height 67
type textarea "Dear Kristi, Thank you for taking the time to share your experience with us. We…"
radio input "true"
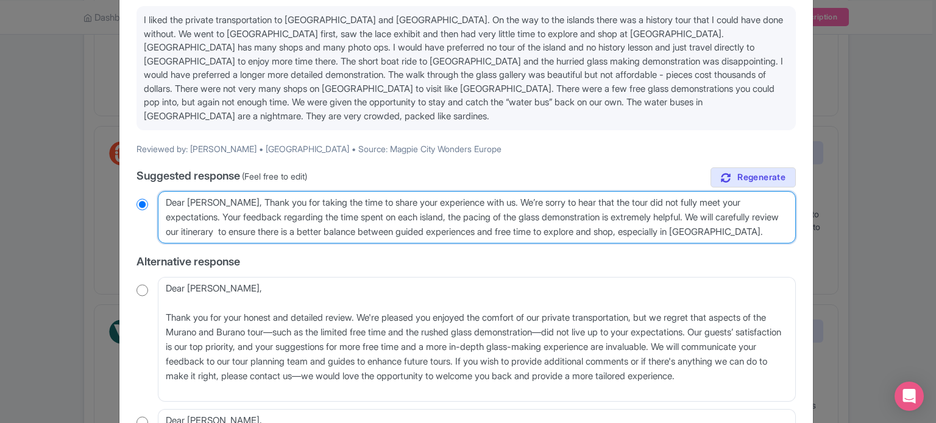
type textarea "Dear [PERSON_NAME], Thank you for taking the time to share your experience with…"
radio input "true"
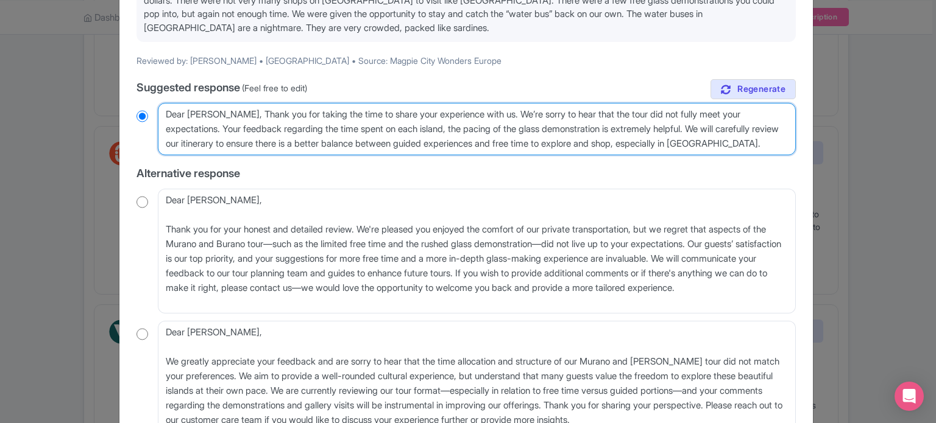
scroll to position [292, 0]
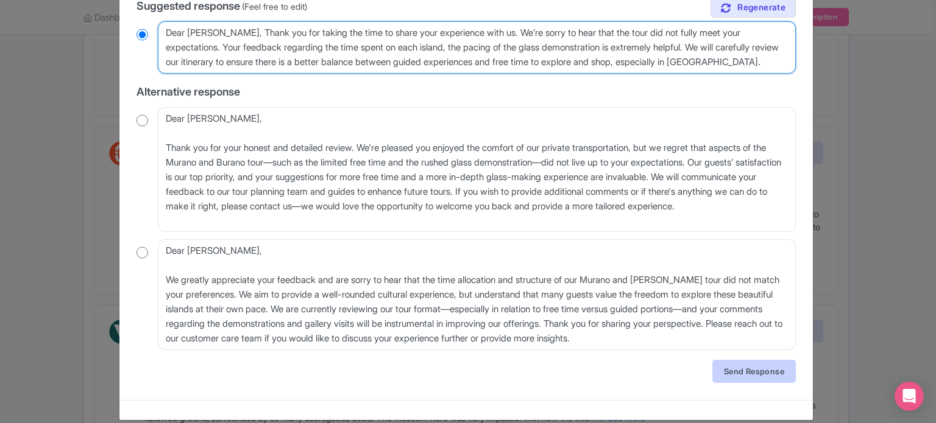
type textarea "Dear [PERSON_NAME], Thank you for taking the time to share your experience with…"
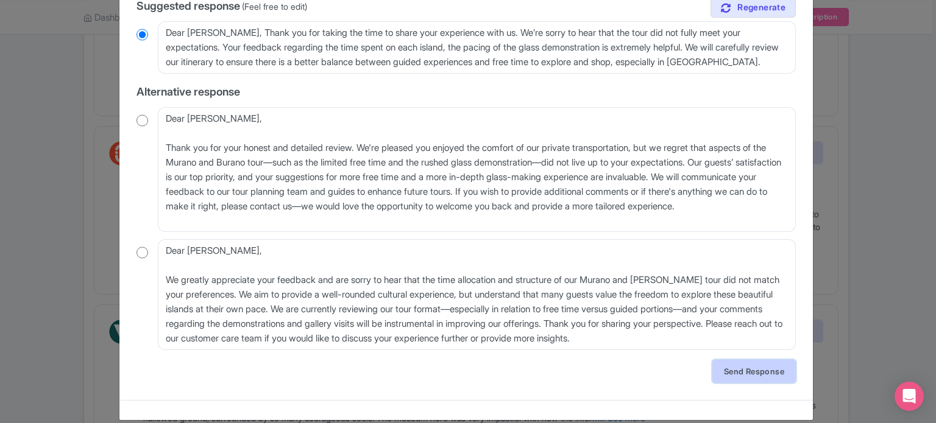
click at [741, 360] on link "Send Response" at bounding box center [753, 371] width 83 height 23
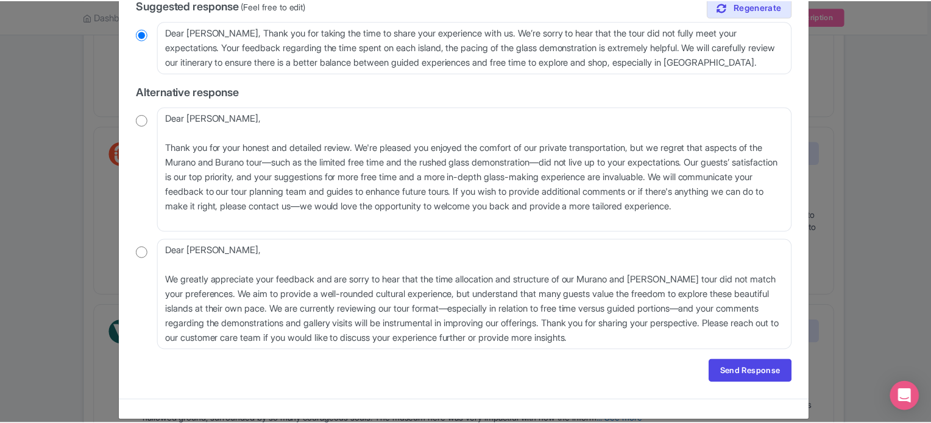
scroll to position [0, 0]
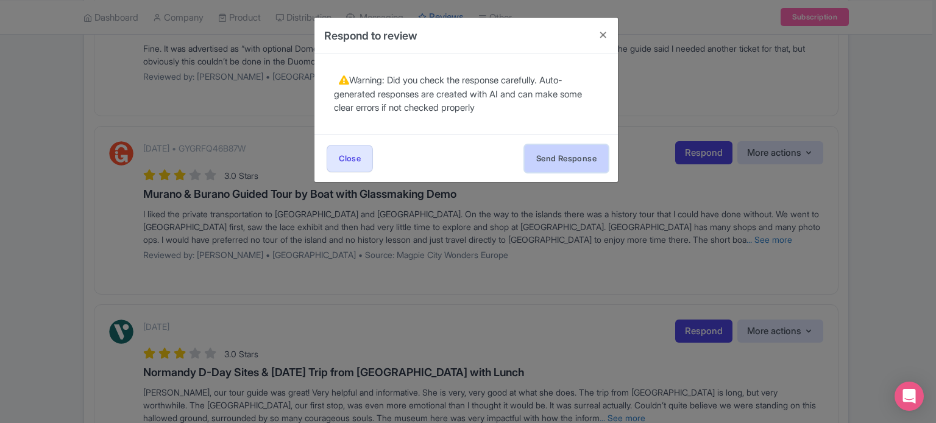
click at [565, 163] on button "Send Response" at bounding box center [565, 158] width 83 height 27
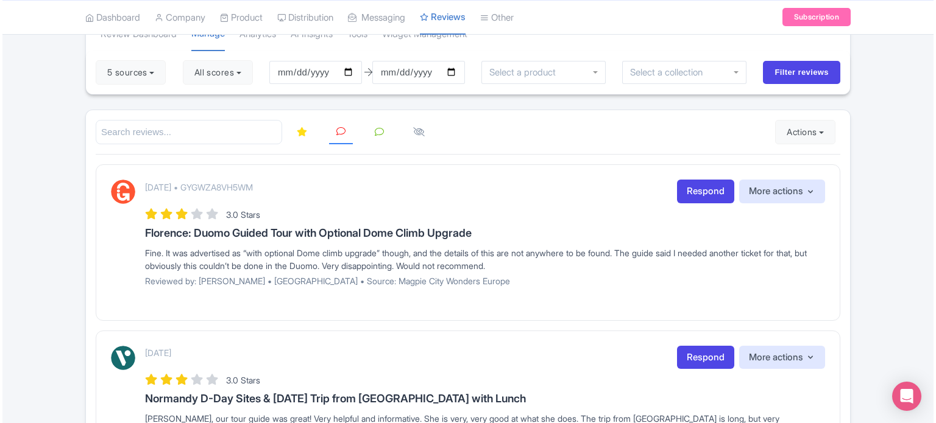
scroll to position [93, 0]
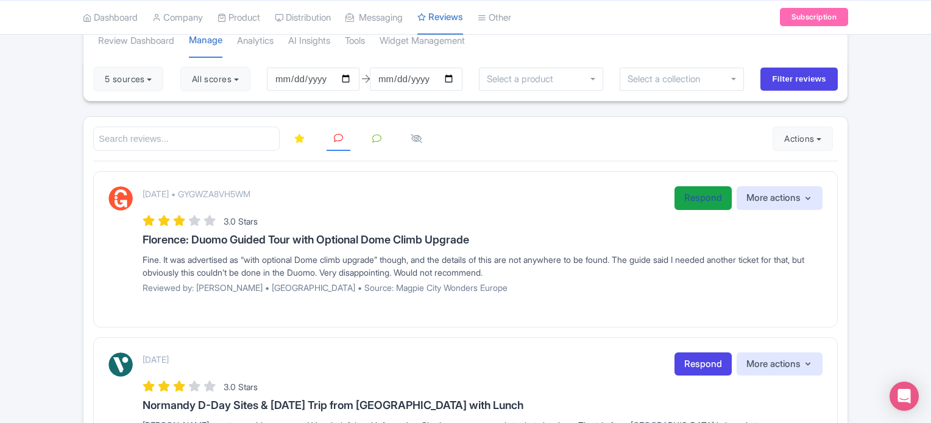
click at [699, 188] on link "Respond" at bounding box center [702, 198] width 57 height 24
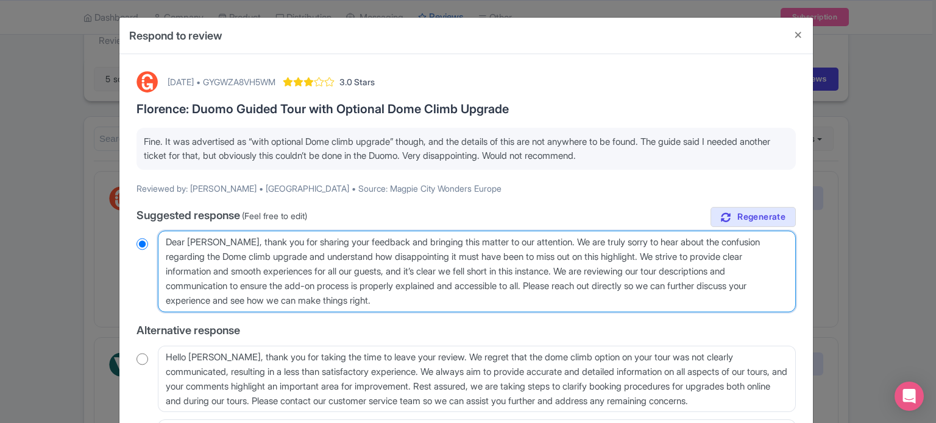
drag, startPoint x: 317, startPoint y: 256, endPoint x: 448, endPoint y: 298, distance: 137.5
click at [448, 298] on textarea "Dear [PERSON_NAME], thank you for sharing your feedback and bringing this matte…" at bounding box center [477, 272] width 638 height 82
type textarea "Dear [PERSON_NAME], thank you for sharing your feedback and bringing this matte…"
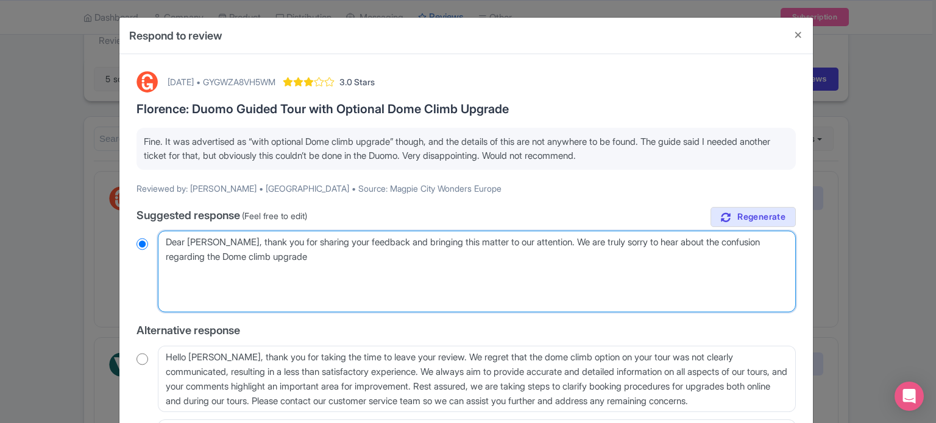
radio input "true"
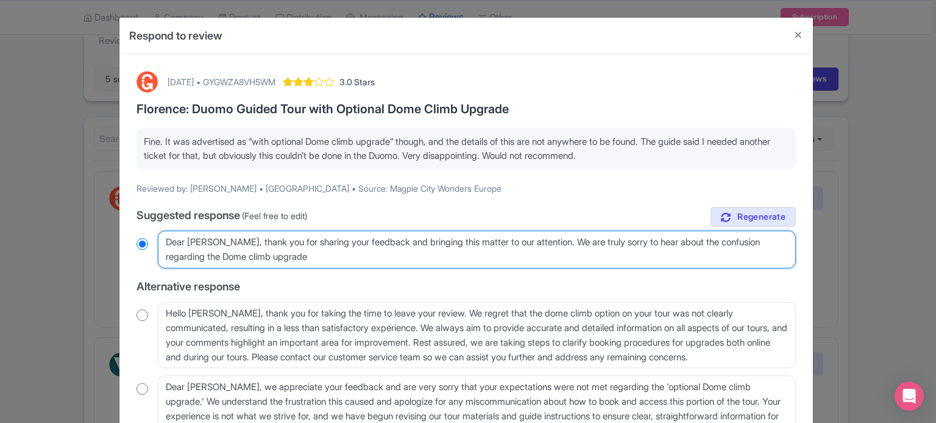
type textarea "Dear [PERSON_NAME], thank you for sharing your feedback and bringing this matte…"
radio input "true"
type textarea "Dear [PERSON_NAME], thank you for sharing your feedback and bringing this matte…"
radio input "true"
type textarea "Dear [PERSON_NAME], thank you for sharing your feedback and bringing this matte…"
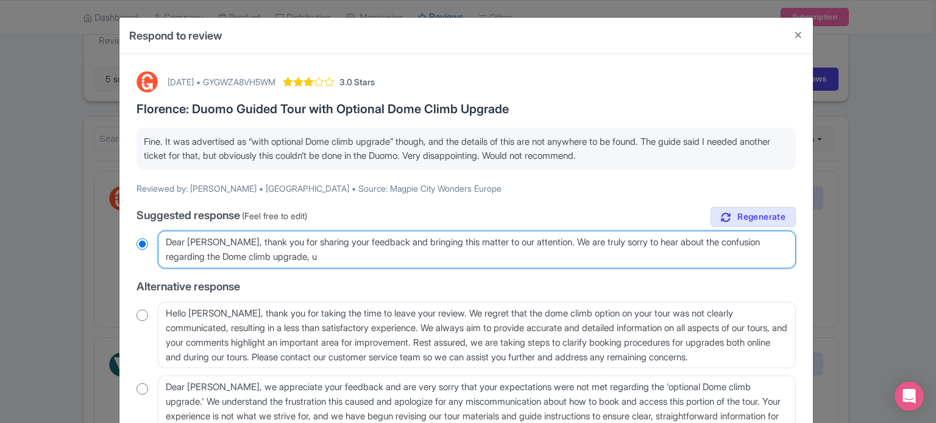
radio input "true"
type textarea "Dear [PERSON_NAME], thank you for sharing your feedback and bringing this matte…"
radio input "true"
type textarea "Dear [PERSON_NAME], thank you for sharing your feedback and bringing this matte…"
radio input "true"
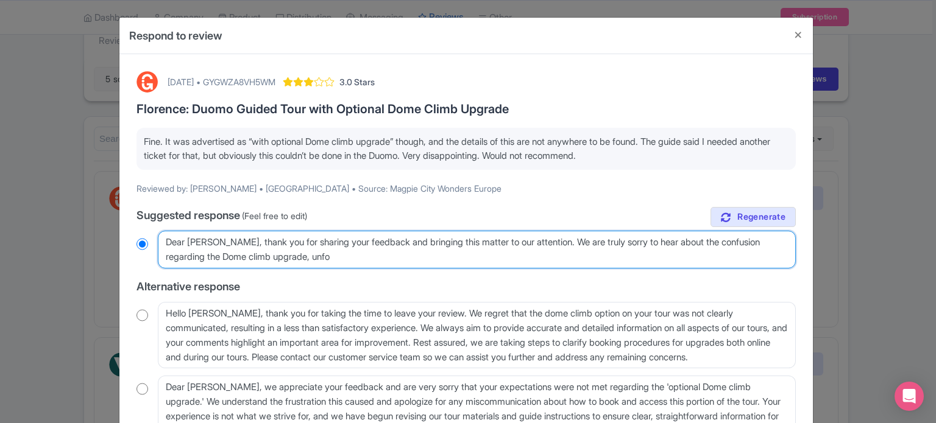
type textarea "Dear [PERSON_NAME], thank you for sharing your feedback and bringing this matte…"
radio input "true"
type textarea "Dear [PERSON_NAME], thank you for sharing your feedback and bringing this matte…"
radio input "true"
type textarea "Dear [PERSON_NAME], thank you for sharing your feedback and bringing this matte…"
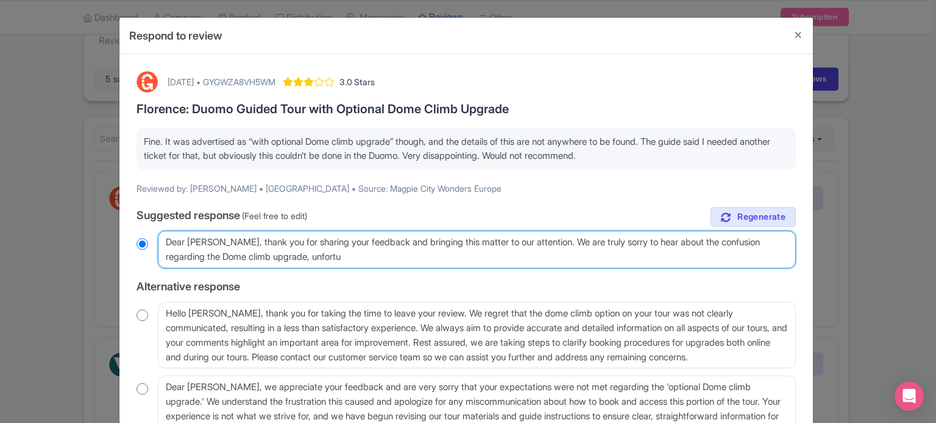
radio input "true"
type textarea "Dear [PERSON_NAME], thank you for sharing your feedback and bringing this matte…"
radio input "true"
type textarea "Dear [PERSON_NAME], thank you for sharing your feedback and bringing this matte…"
radio input "true"
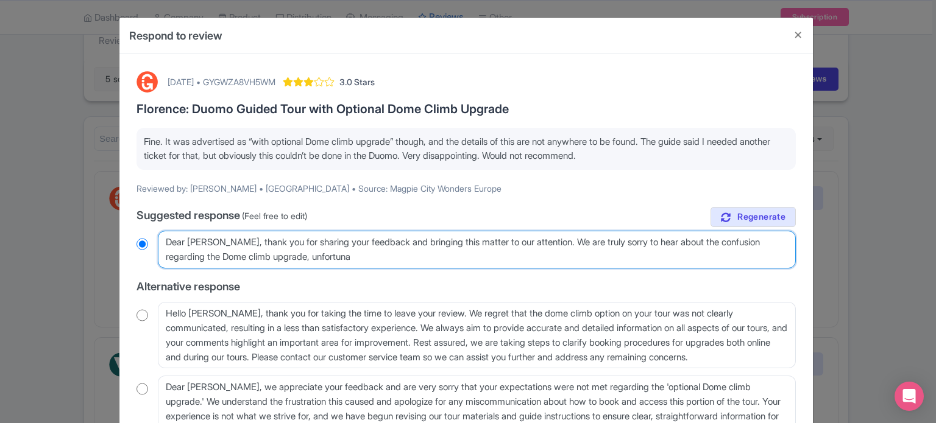
type textarea "Dear [PERSON_NAME], thank you for sharing your feedback and bringing this matte…"
radio input "true"
type textarea "Dear [PERSON_NAME], thank you for sharing your feedback and bringing this matte…"
radio input "true"
type textarea "Dear [PERSON_NAME], thank you for sharing your feedback and bringing this matte…"
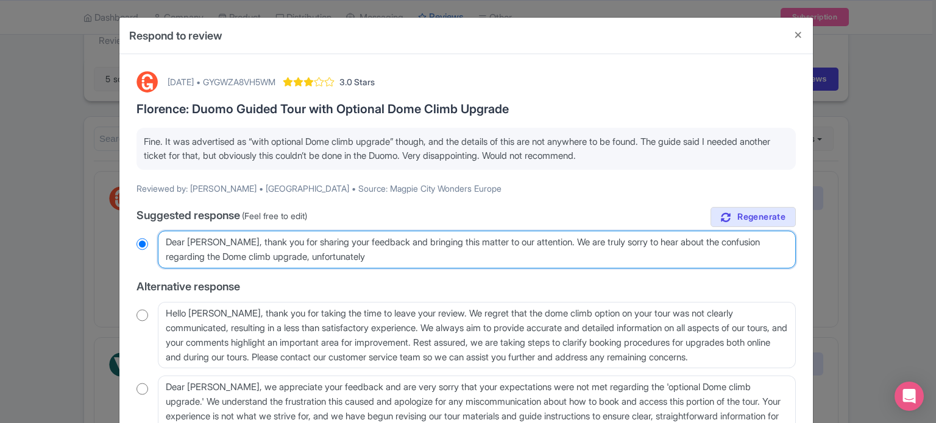
radio input "true"
type textarea "Dear [PERSON_NAME], thank you for sharing your feedback and bringing this matte…"
radio input "true"
type textarea "Dear [PERSON_NAME], thank you for sharing your feedback and bringing this matte…"
radio input "true"
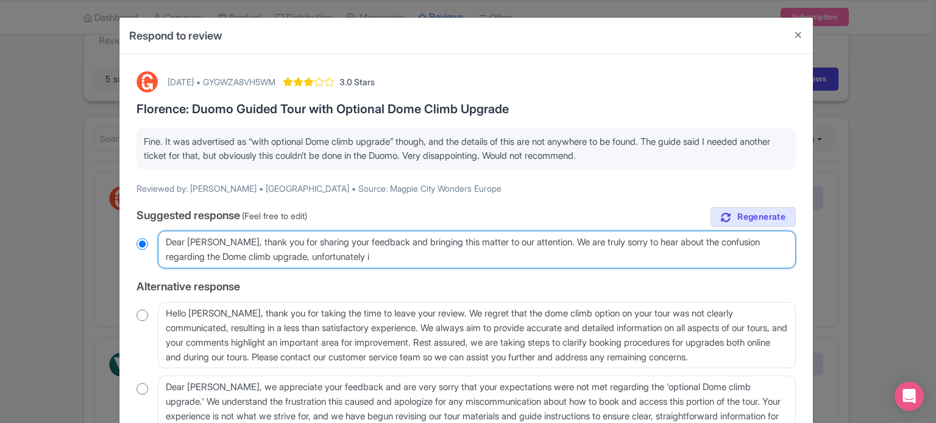
type textarea "Dear [PERSON_NAME], thank you for sharing your feedback and bringing this matte…"
radio input "true"
type textarea "Dear [PERSON_NAME], thank you for sharing your feedback and bringing this matte…"
radio input "true"
type textarea "Dear [PERSON_NAME], thank you for sharing your feedback and bringing this matte…"
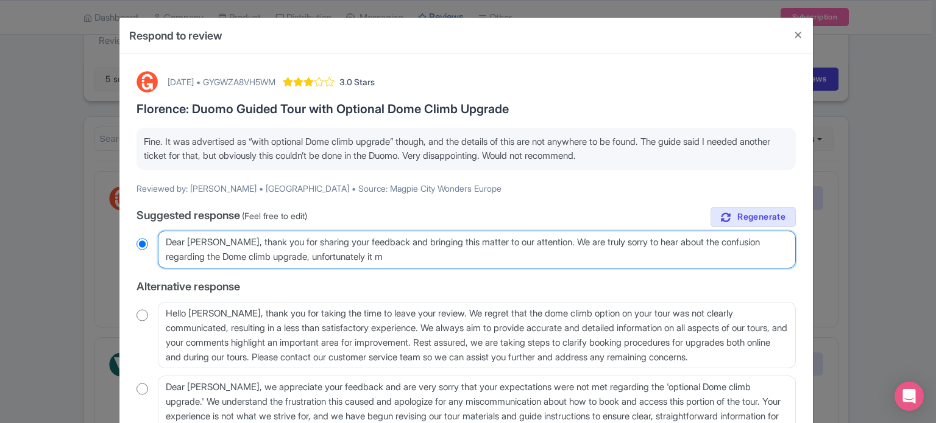
radio input "true"
type textarea "Dear [PERSON_NAME], thank you for sharing your feedback and bringing this matte…"
radio input "true"
type textarea "Dear [PERSON_NAME], thank you for sharing your feedback and bringing this matte…"
radio input "true"
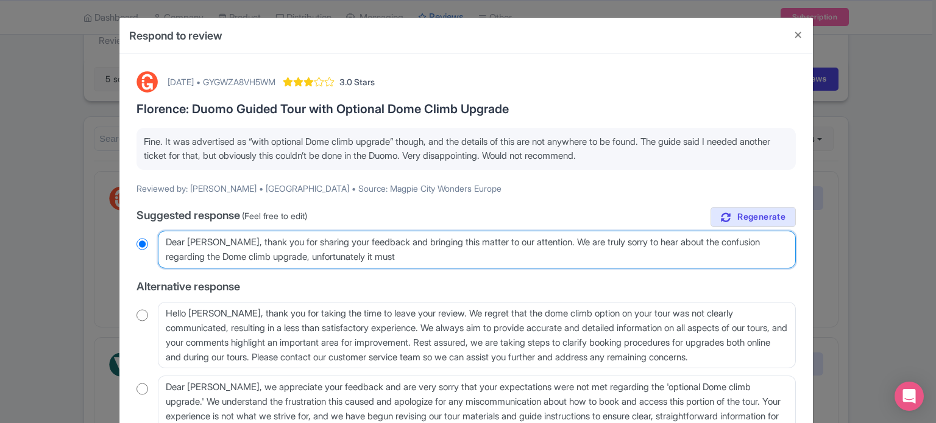
type textarea "Dear [PERSON_NAME], thank you for sharing your feedback and bringing this matte…"
radio input "true"
type textarea "Dear [PERSON_NAME], thank you for sharing your feedback and bringing this matte…"
radio input "true"
type textarea "Dear [PERSON_NAME], thank you for sharing your feedback and bringing this matte…"
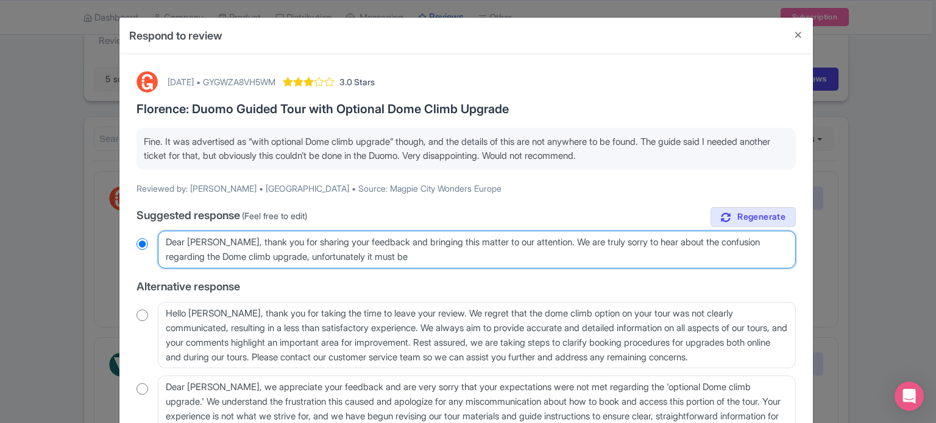
radio input "true"
type textarea "Dear [PERSON_NAME], thank you for sharing your feedback and bringing this matte…"
radio input "true"
type textarea "Dear [PERSON_NAME], thank you for sharing your feedback and bringing this matte…"
radio input "true"
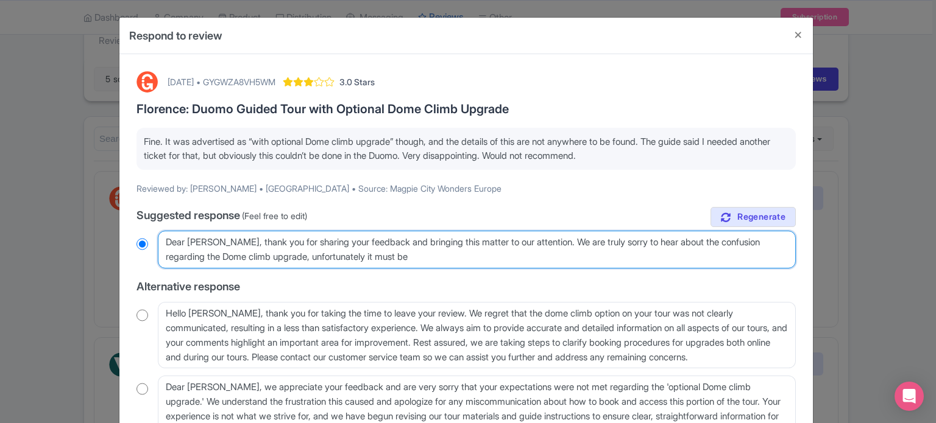
type textarea "Dear [PERSON_NAME], thank you for sharing your feedback and bringing this matte…"
radio input "true"
type textarea "Dear [PERSON_NAME], thank you for sharing your feedback and bringing this matte…"
radio input "true"
type textarea "Dear [PERSON_NAME], thank you for sharing your feedback and bringing this matte…"
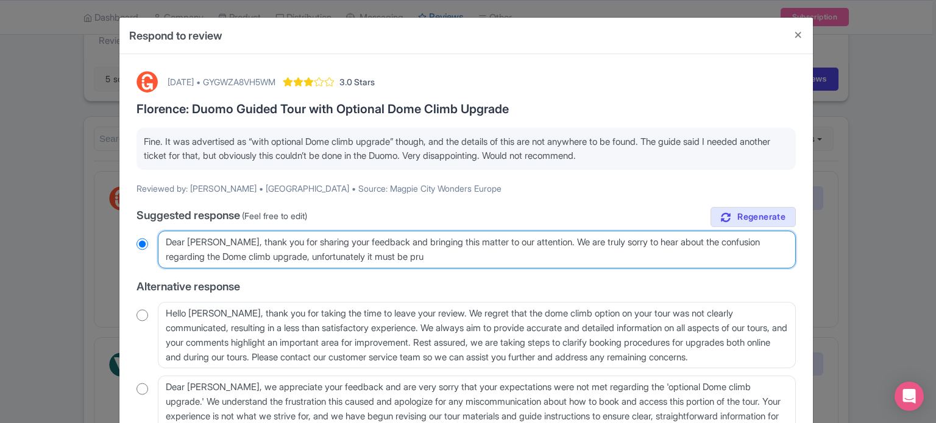
radio input "true"
type textarea "Dear [PERSON_NAME], thank you for sharing your feedback and bringing this matte…"
radio input "true"
type textarea "Dear [PERSON_NAME], thank you for sharing your feedback and bringing this matte…"
radio input "true"
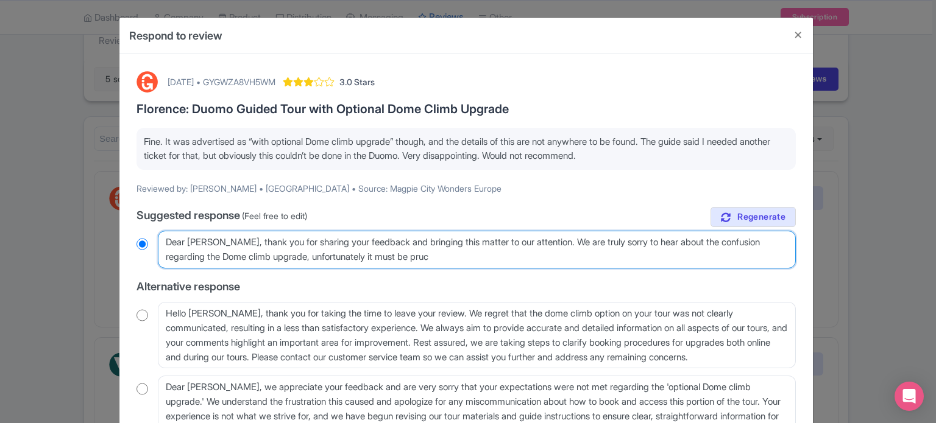
type textarea "Dear [PERSON_NAME], thank you for sharing your feedback and bringing this matte…"
radio input "true"
type textarea "Dear [PERSON_NAME], thank you for sharing your feedback and bringing this matte…"
radio input "true"
type textarea "Dear [PERSON_NAME], thank you for sharing your feedback and bringing this matte…"
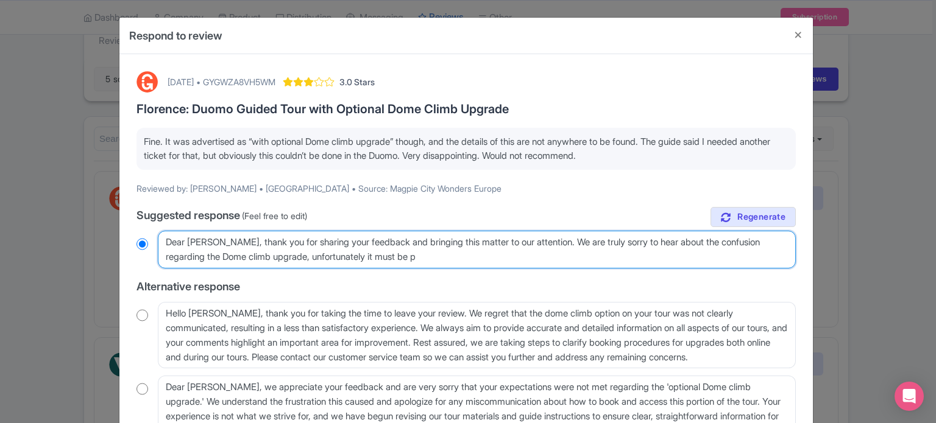
radio input "true"
type textarea "Dear [PERSON_NAME], thank you for sharing your feedback and bringing this matte…"
radio input "true"
type textarea "Dear [PERSON_NAME], thank you for sharing your feedback and bringing this matte…"
radio input "true"
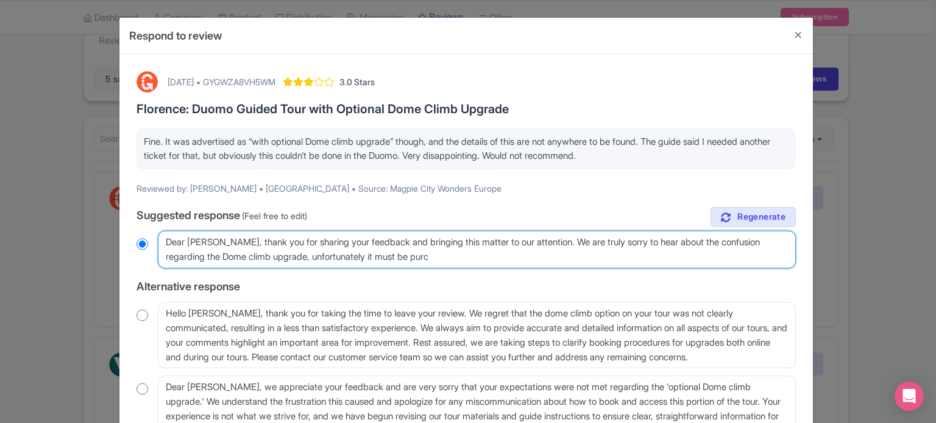
type textarea "Dear [PERSON_NAME], thank you for sharing your feedback and bringing this matte…"
radio input "true"
type textarea "Dear [PERSON_NAME], thank you for sharing your feedback and bringing this matte…"
radio input "true"
type textarea "Dear [PERSON_NAME], thank you for sharing your feedback and bringing this matte…"
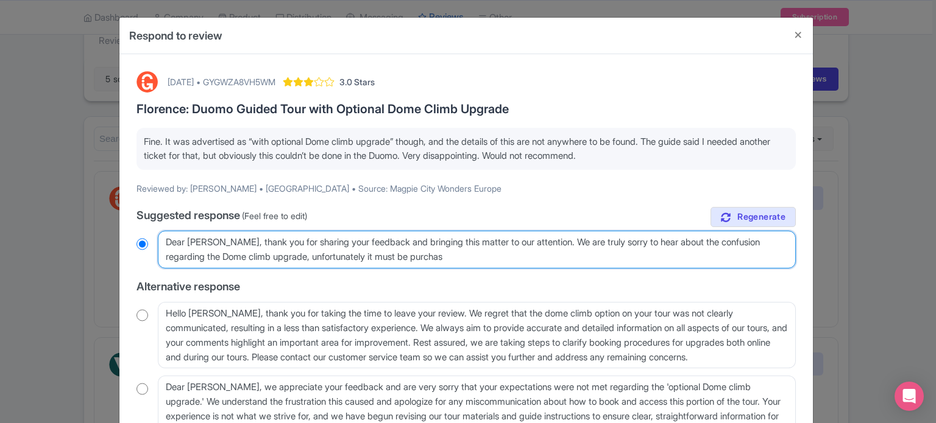
radio input "true"
type textarea "Dear [PERSON_NAME], thank you for sharing your feedback and bringing this matte…"
radio input "true"
type textarea "Dear [PERSON_NAME], thank you for sharing your feedback and bringing this matte…"
radio input "true"
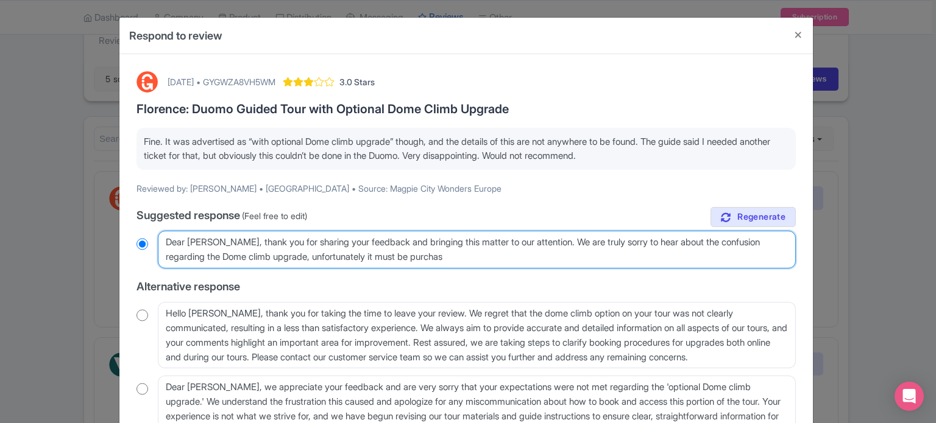
type textarea "Dear [PERSON_NAME], thank you for sharing your feedback and bringing this matte…"
radio input "true"
type textarea "Dear [PERSON_NAME], thank you for sharing your feedback and bringing this matte…"
radio input "true"
type textarea "Dear [PERSON_NAME], thank you for sharing your feedback and bringing this matte…"
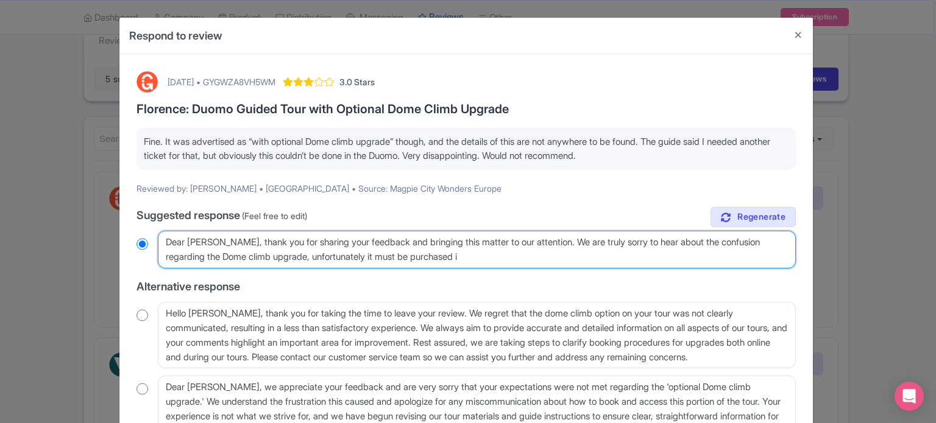
radio input "true"
type textarea "Dear [PERSON_NAME], thank you for sharing your feedback and bringing this matte…"
radio input "true"
type textarea "Dear [PERSON_NAME], thank you for sharing your feedback and bringing this matte…"
radio input "true"
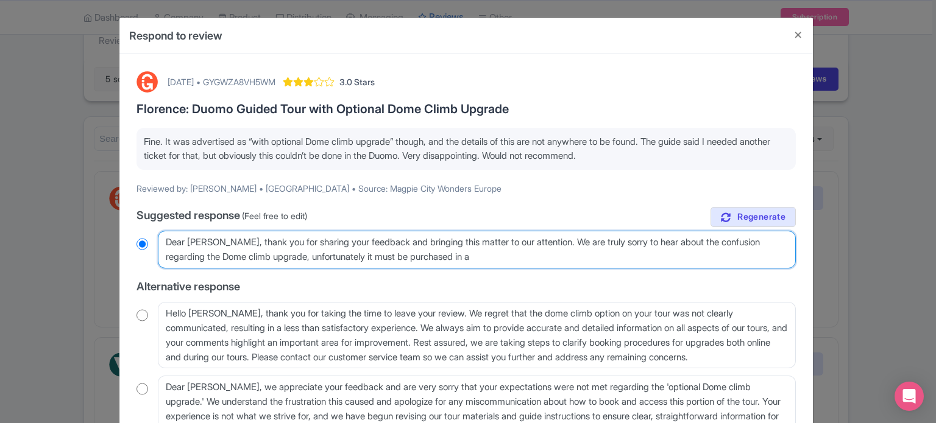
type textarea "Dear [PERSON_NAME], thank you for sharing your feedback and bringing this matte…"
radio input "true"
type textarea "Dear [PERSON_NAME], thank you for sharing your feedback and bringing this matte…"
radio input "true"
type textarea "Dear [PERSON_NAME], thank you for sharing your feedback and bringing this matte…"
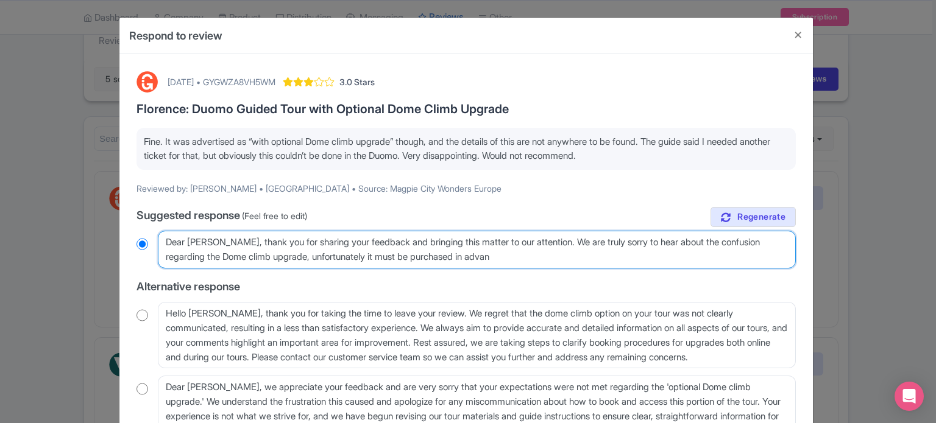
radio input "true"
type textarea "Dear [PERSON_NAME], thank you for sharing your feedback and bringing this matte…"
radio input "true"
type textarea "Dear [PERSON_NAME], thank you for sharing your feedback and bringing this matte…"
radio input "true"
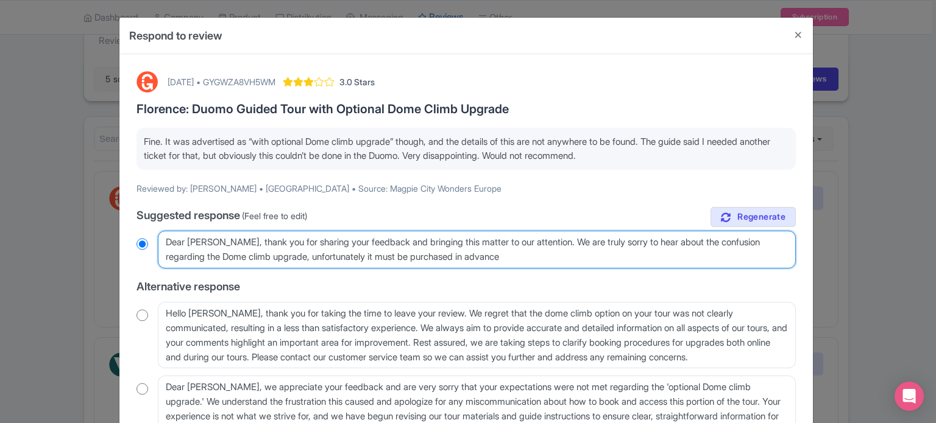
type textarea "Dear [PERSON_NAME], thank you for sharing your feedback and bringing this matte…"
radio input "true"
type textarea "Dear [PERSON_NAME], thank you for sharing your feedback and bringing this matte…"
radio input "true"
type textarea "Dear [PERSON_NAME], thank you for sharing your feedback and bringing this matte…"
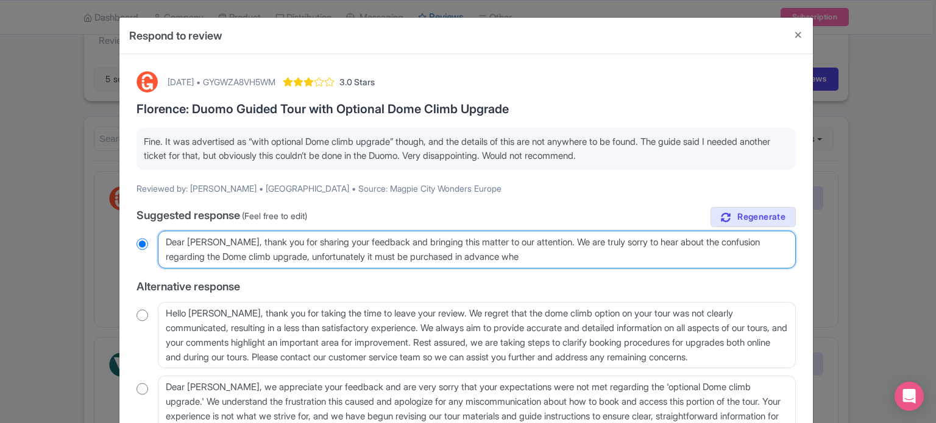
radio input "true"
type textarea "Dear [PERSON_NAME], thank you for sharing your feedback and bringing this matte…"
radio input "true"
type textarea "Dear [PERSON_NAME], thank you for sharing your feedback and bringing this matte…"
radio input "true"
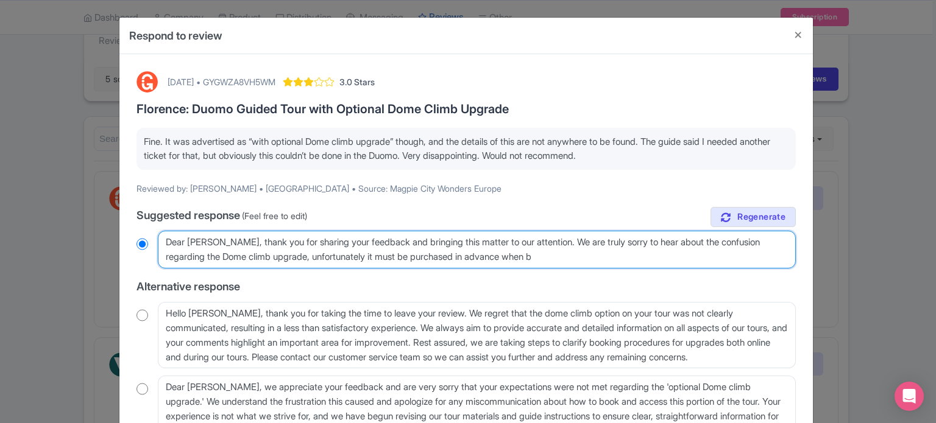
type textarea "Dear [PERSON_NAME], thank you for sharing your feedback and bringing this matte…"
radio input "true"
type textarea "Dear [PERSON_NAME], thank you for sharing your feedback and bringing this matte…"
radio input "true"
type textarea "Dear [PERSON_NAME], thank you for sharing your feedback and bringing this matte…"
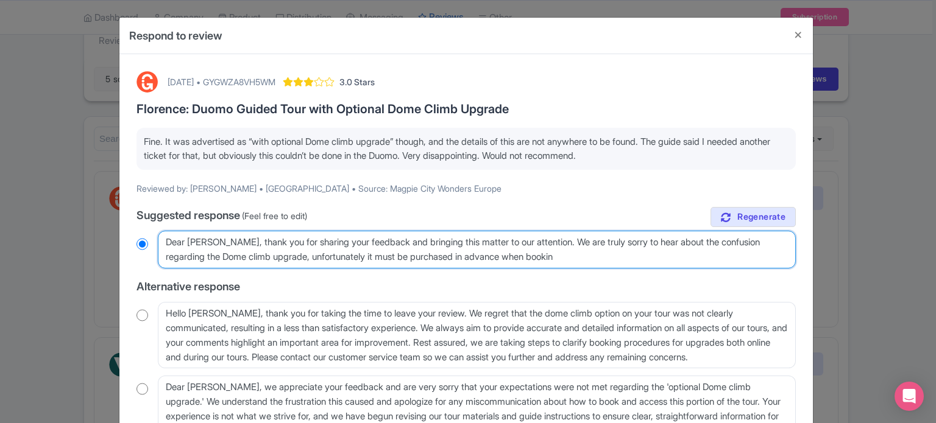
radio input "true"
type textarea "Dear [PERSON_NAME], thank you for sharing your feedback and bringing this matte…"
radio input "true"
type textarea "Dear [PERSON_NAME], thank you for sharing your feedback and bringing this matte…"
radio input "true"
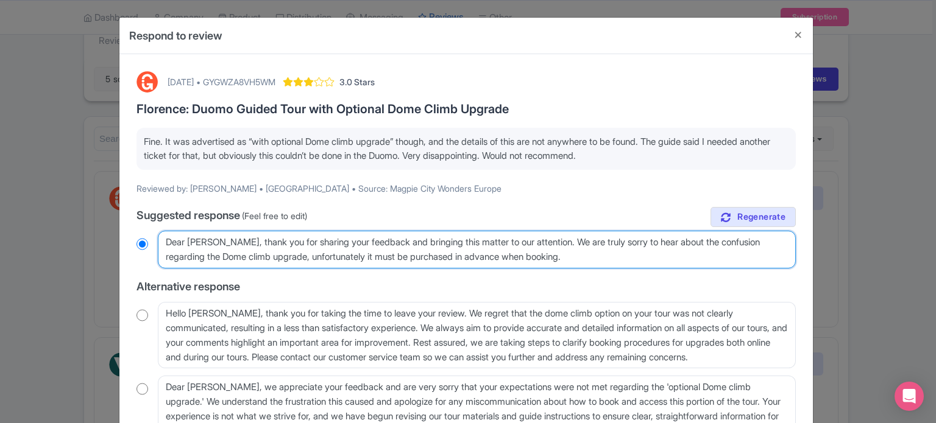
drag, startPoint x: 319, startPoint y: 256, endPoint x: 607, endPoint y: 250, distance: 287.6
click at [607, 250] on textarea "Dear [PERSON_NAME], thank you for sharing your feedback and bringing this matte…" at bounding box center [477, 250] width 638 height 38
type textarea "Dear [PERSON_NAME], thank you for sharing your feedback and bringing this matte…"
radio input "true"
type textarea "Dear [PERSON_NAME], thank you for sharing your feedback and bringing this matte…"
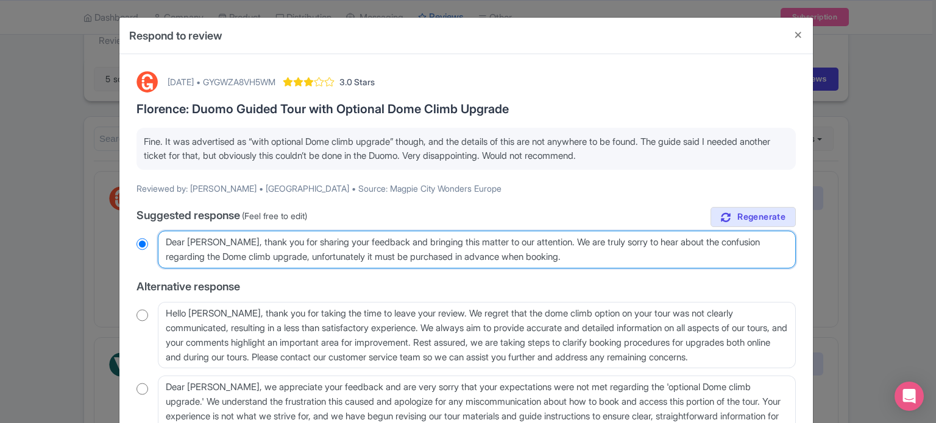
radio input "true"
type textarea "Dear [PERSON_NAME], thank you for sharing your feedback and bringing this matte…"
radio input "true"
type textarea "Dear [PERSON_NAME], thank you for sharing your feedback and bringing this matte…"
radio input "true"
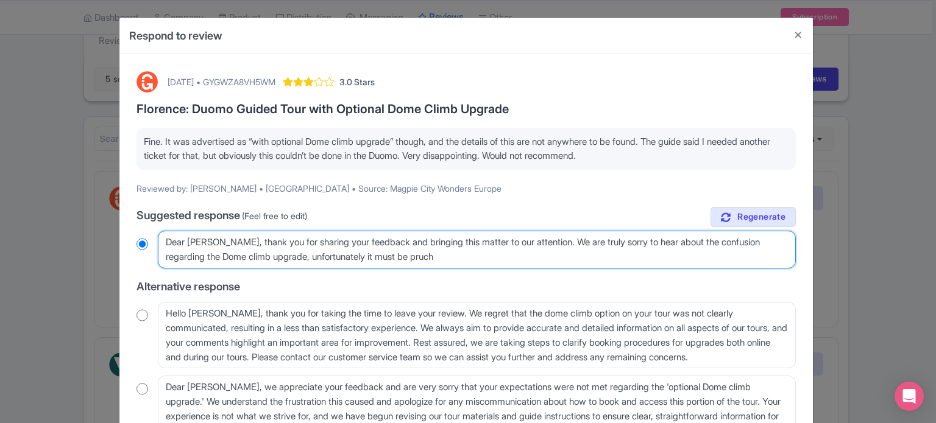
type textarea "Dear [PERSON_NAME], thank you for sharing your feedback and bringing this matte…"
radio input "true"
type textarea "Dear [PERSON_NAME], thank you for sharing your feedback and bringing this matte…"
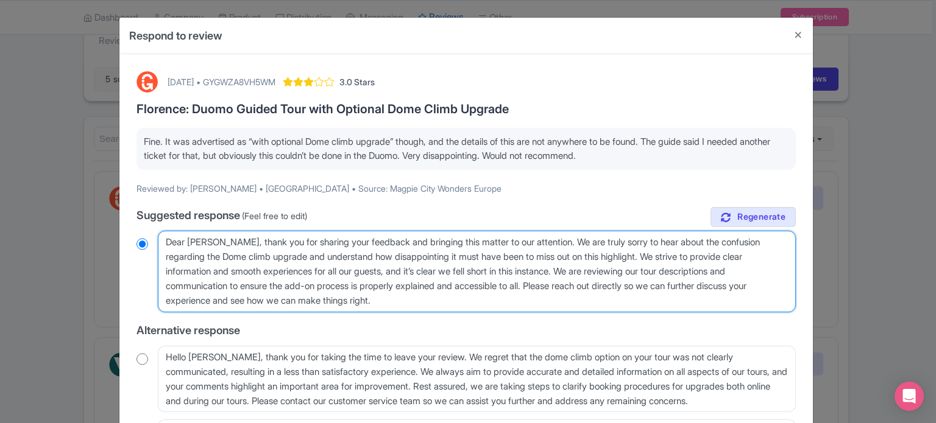
radio input "true"
click at [538, 289] on textarea "Dear [PERSON_NAME], thank you for sharing your feedback and bringing this matte…" at bounding box center [477, 272] width 638 height 82
drag, startPoint x: 548, startPoint y: 287, endPoint x: 556, endPoint y: 299, distance: 14.2
click at [556, 299] on textarea "Dear [PERSON_NAME], thank you for sharing your feedback and bringing this matte…" at bounding box center [477, 272] width 638 height 82
type textarea "Dear [PERSON_NAME], thank you for sharing your feedback and bringing this matte…"
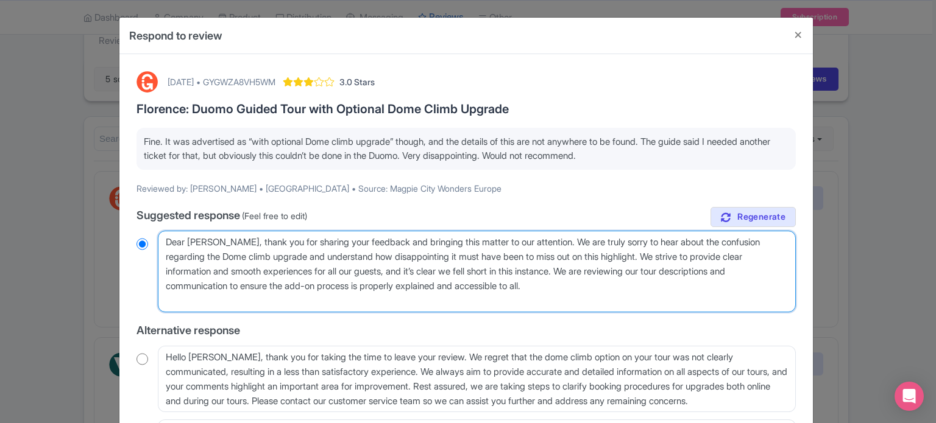
radio input "true"
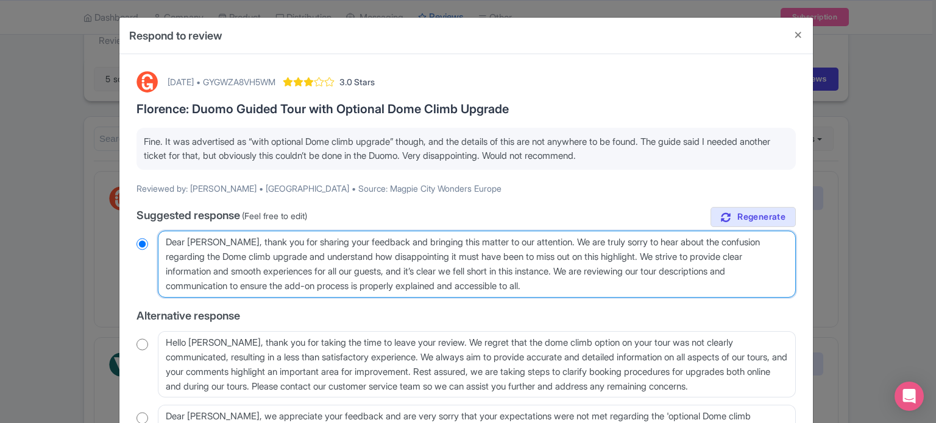
drag, startPoint x: 580, startPoint y: 269, endPoint x: 316, endPoint y: 253, distance: 264.3
click at [316, 253] on textarea "Dear [PERSON_NAME], thank you for sharing your feedback and bringing this matte…" at bounding box center [477, 264] width 638 height 67
paste textarea "unfortunately it must be purchased in advance when booking"
type textarea "Dear [PERSON_NAME], thank you for sharing your feedback and bringing this matte…"
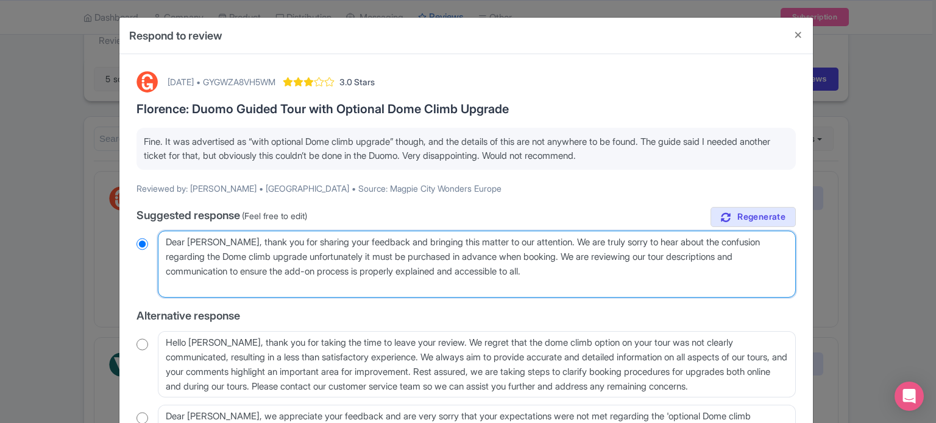
radio input "true"
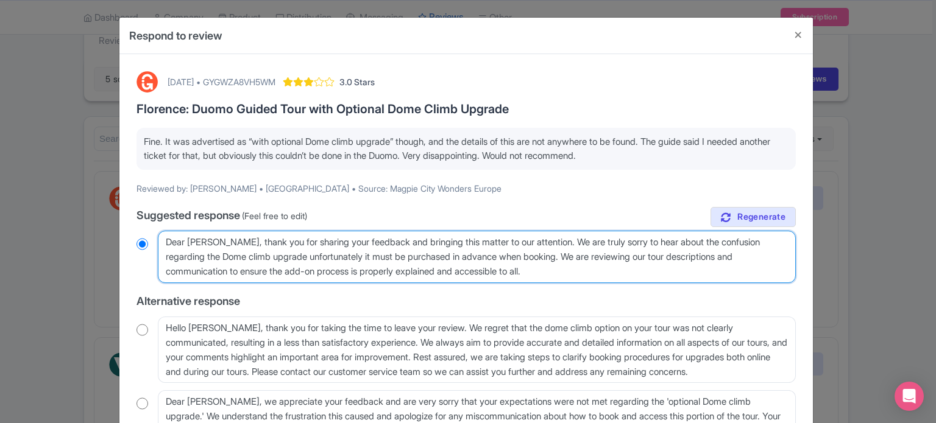
click at [312, 257] on textarea "Dear [PERSON_NAME], thank you for sharing your feedback and bringing this matte…" at bounding box center [477, 257] width 638 height 52
type textarea "Dear [PERSON_NAME], thank you for sharing your feedback and bringing this matte…"
radio input "true"
click at [375, 255] on textarea "Dear [PERSON_NAME], thank you for sharing your feedback and bringing this matte…" at bounding box center [477, 257] width 638 height 52
type textarea "Dear [PERSON_NAME], thank you for sharing your feedback and bringing this matte…"
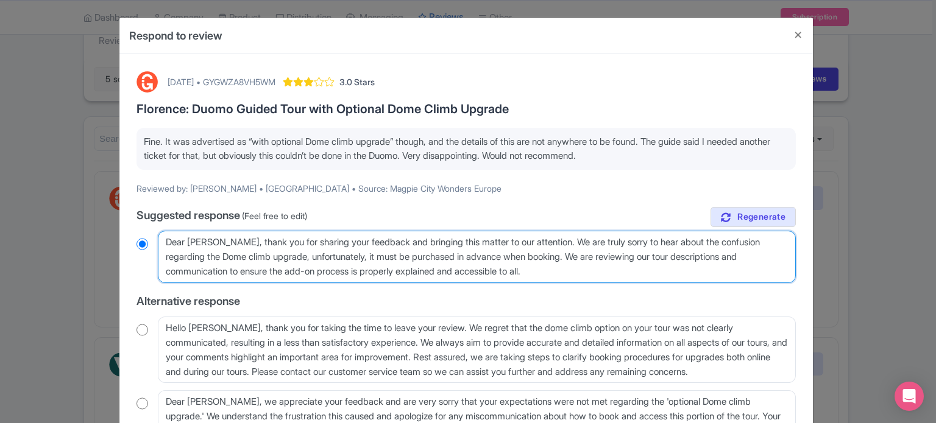
radio input "true"
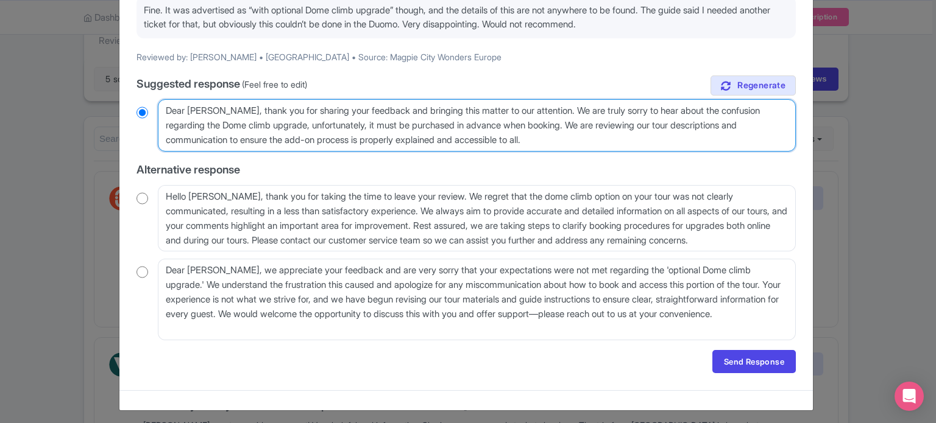
scroll to position [135, 0]
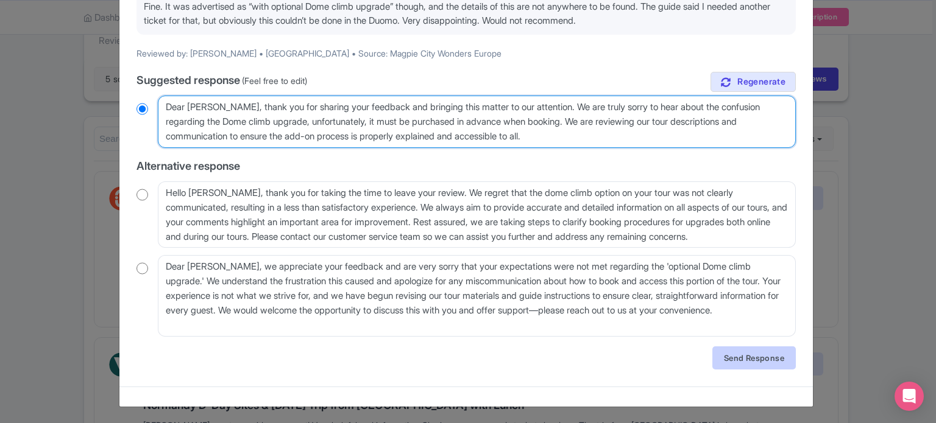
type textarea "Dear [PERSON_NAME], thank you for sharing your feedback and bringing this matte…"
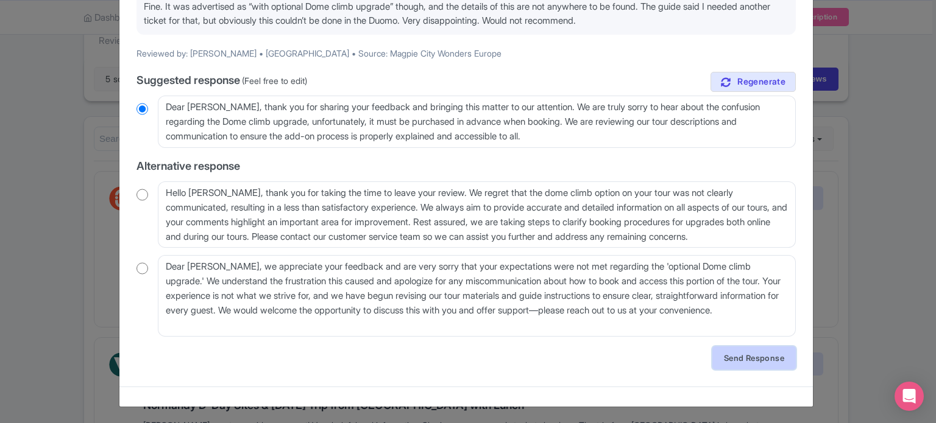
click at [717, 353] on link "Send Response" at bounding box center [753, 358] width 83 height 23
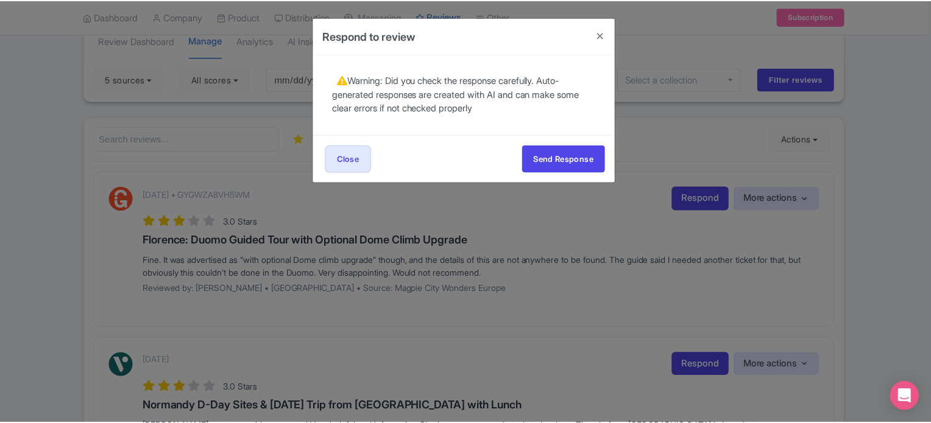
scroll to position [0, 0]
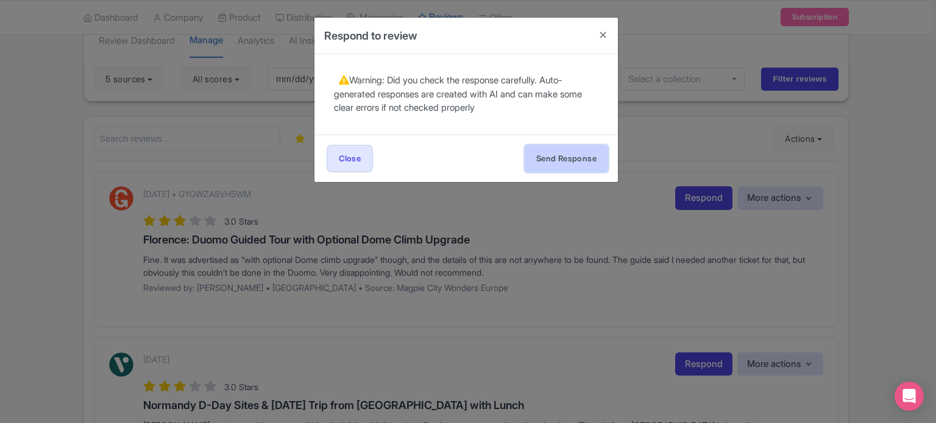
click at [570, 166] on button "Send Response" at bounding box center [565, 158] width 83 height 27
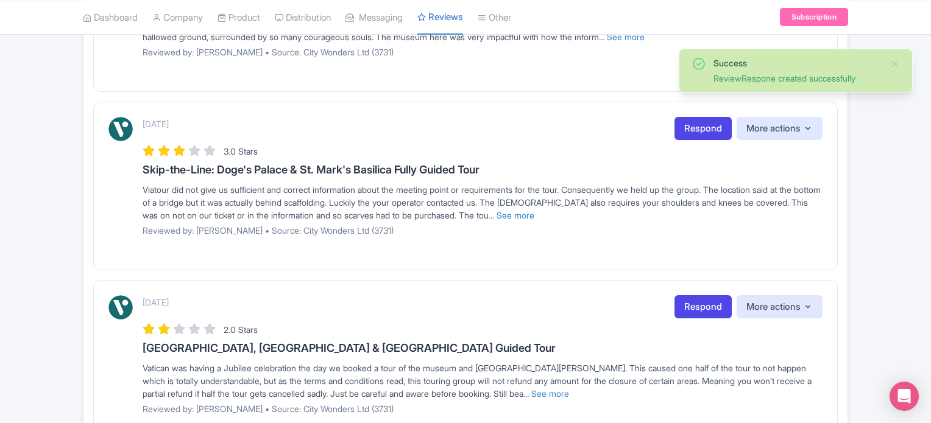
scroll to position [294, 0]
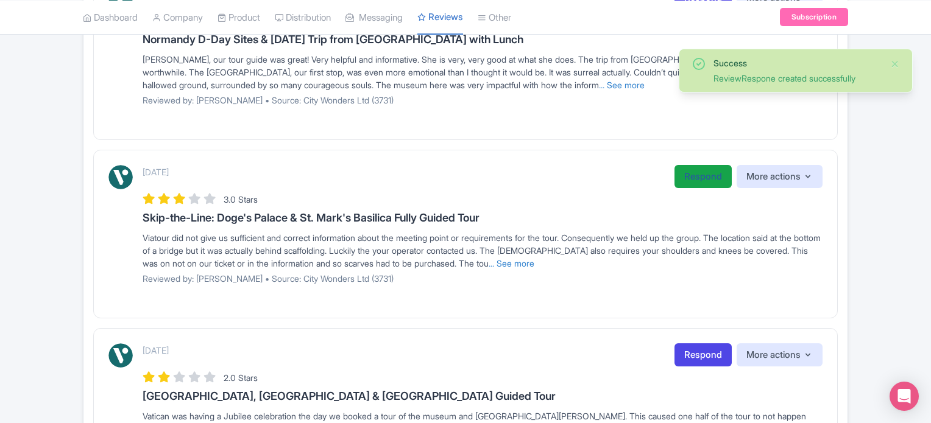
click at [693, 180] on link "Respond" at bounding box center [702, 177] width 57 height 24
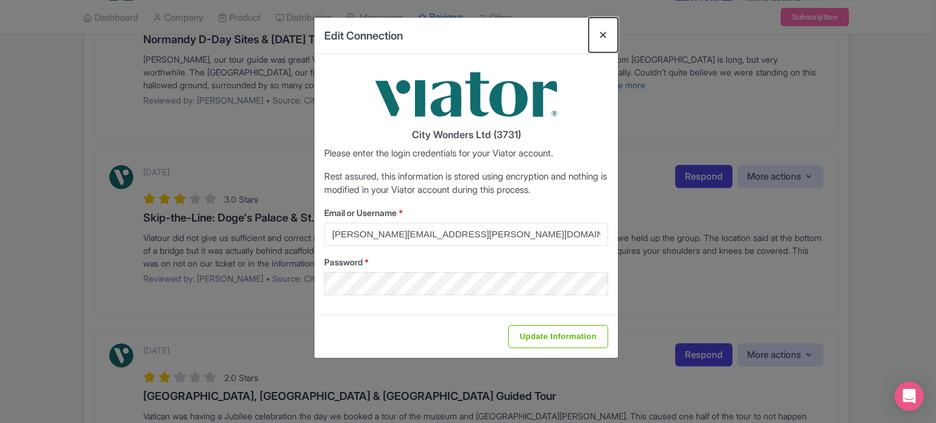
click at [601, 31] on button "Close" at bounding box center [602, 35] width 29 height 35
